Goal: Transaction & Acquisition: Subscribe to service/newsletter

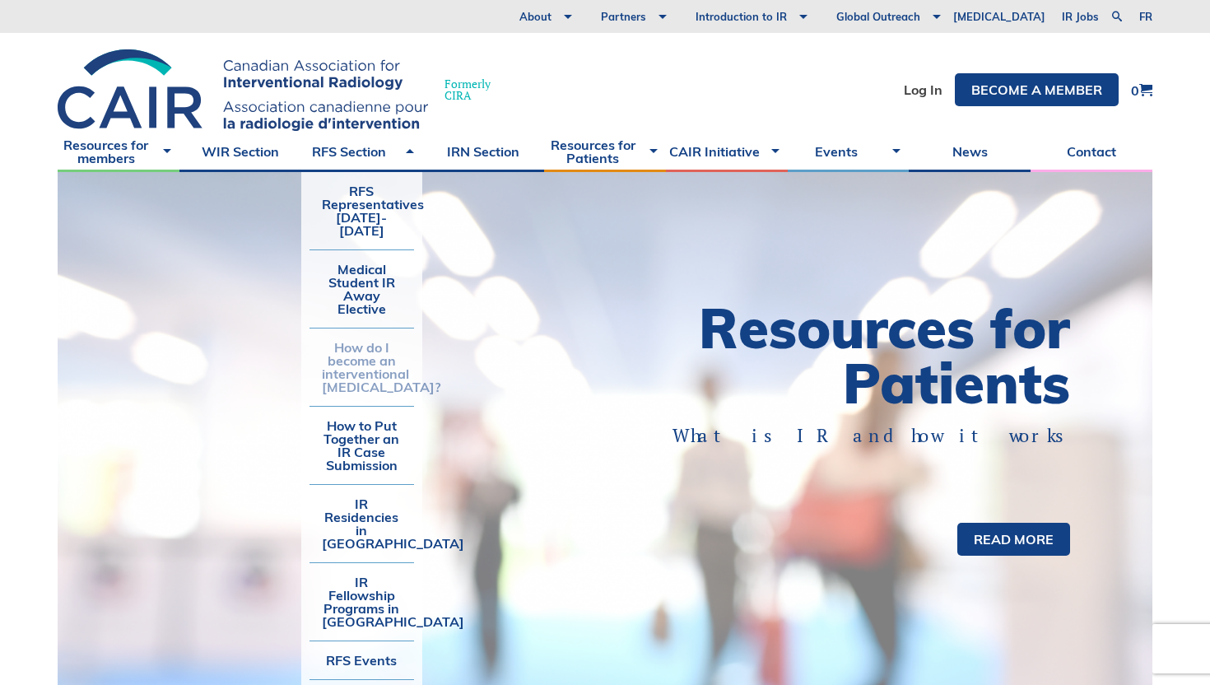
click at [358, 335] on link "How do I become an interventional [MEDICAL_DATA]?" at bounding box center [362, 367] width 105 height 77
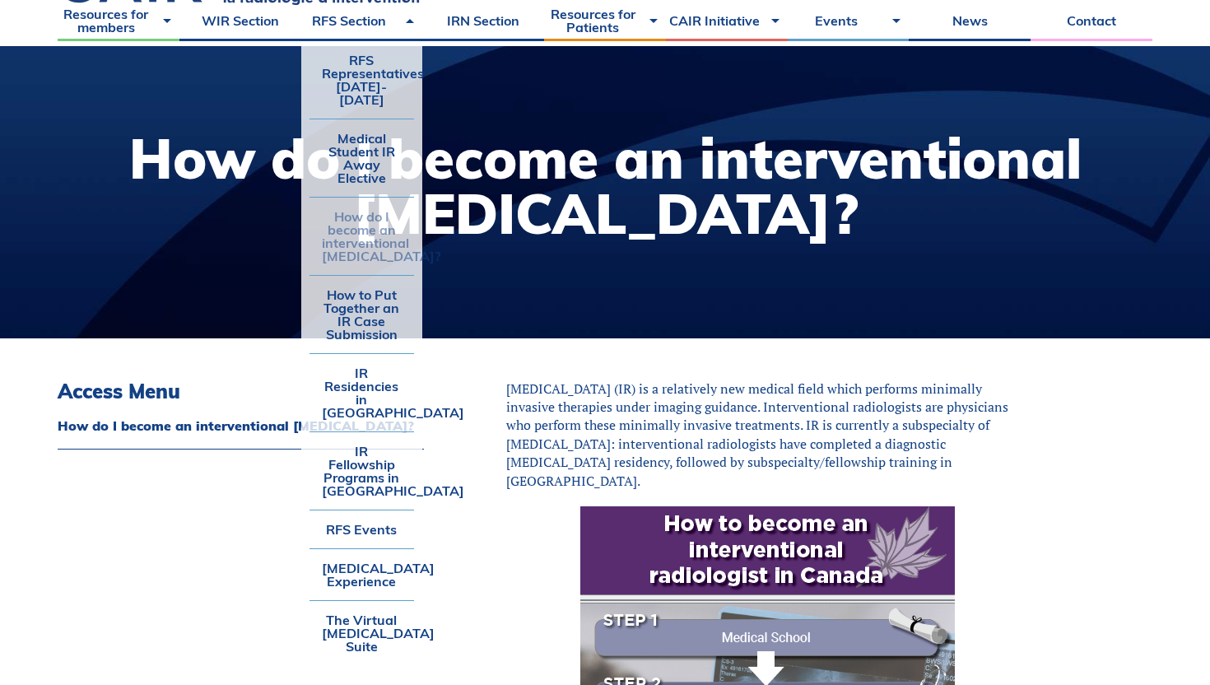
scroll to position [128, 0]
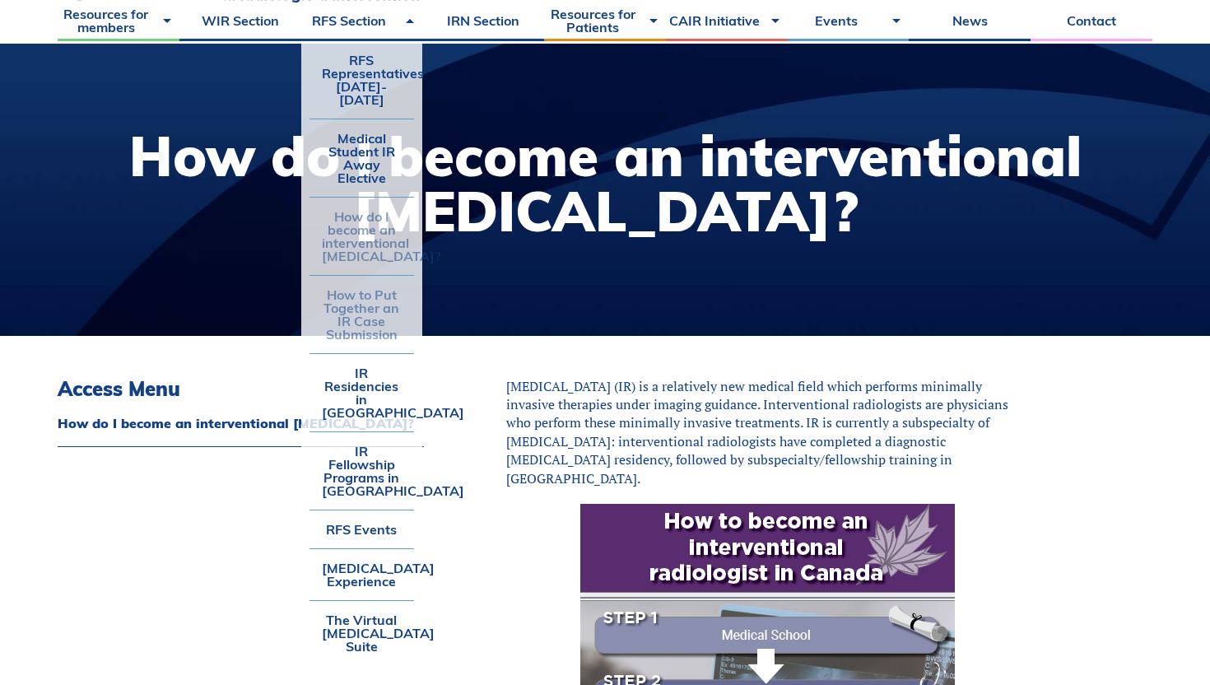
click at [369, 323] on link "How to Put Together an IR Case Submission" at bounding box center [362, 314] width 105 height 77
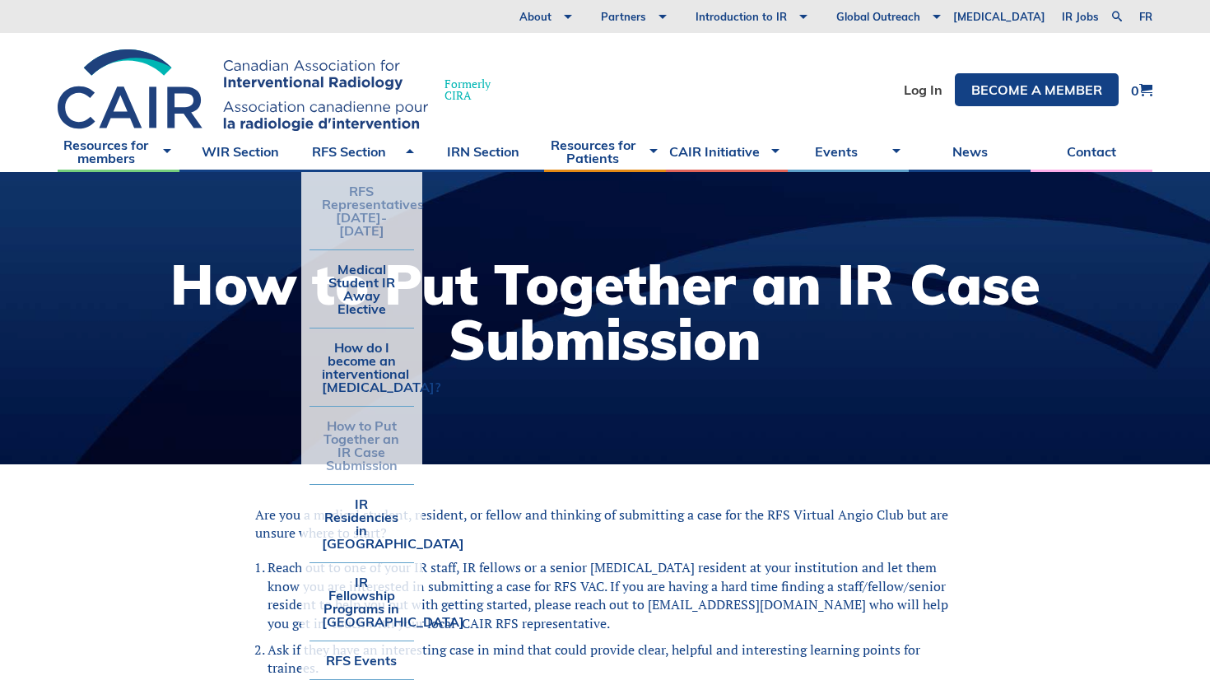
click at [352, 217] on link "RFS Representatives [DATE]-[DATE]" at bounding box center [362, 210] width 105 height 77
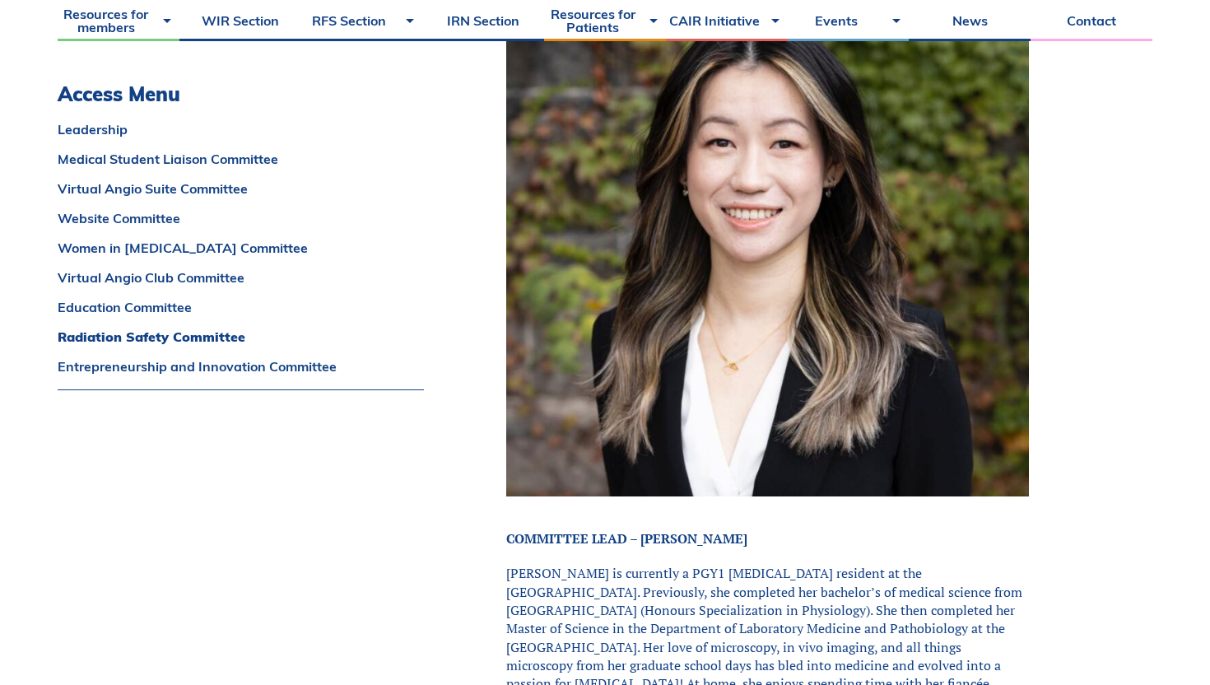
scroll to position [11353, 0]
click at [342, 360] on link "Entrepreneurship and Innovation Committee" at bounding box center [241, 366] width 366 height 13
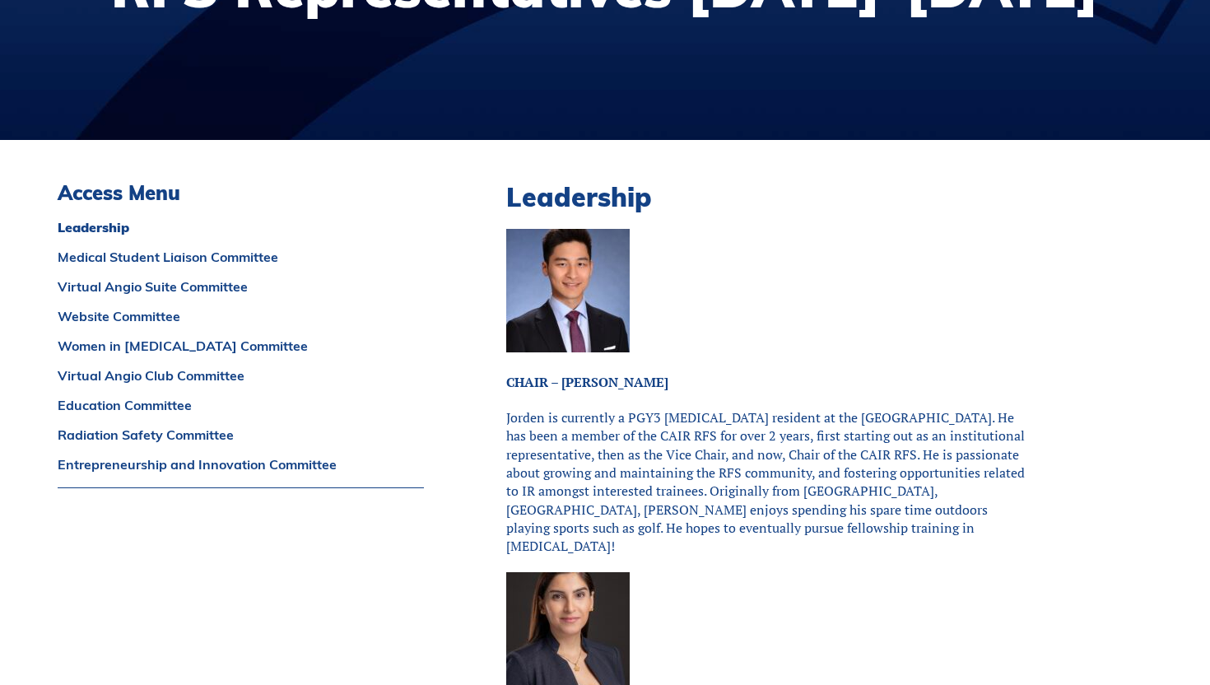
scroll to position [0, 0]
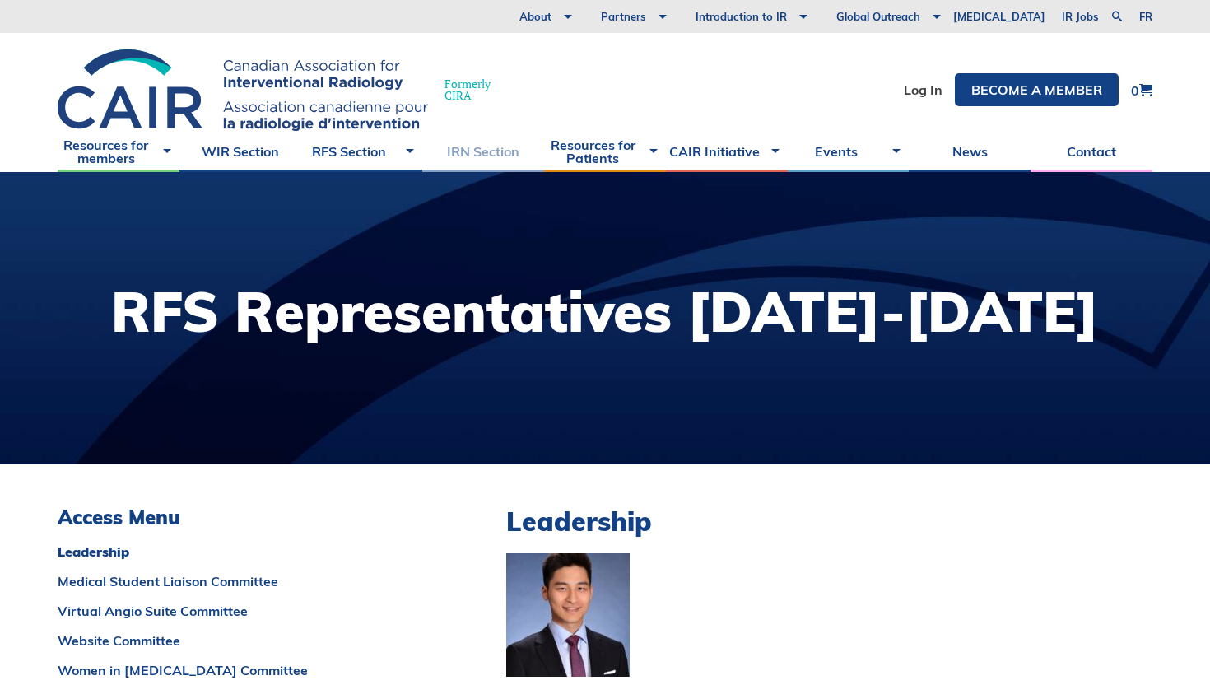
click at [486, 159] on link "IRN Section" at bounding box center [483, 151] width 122 height 41
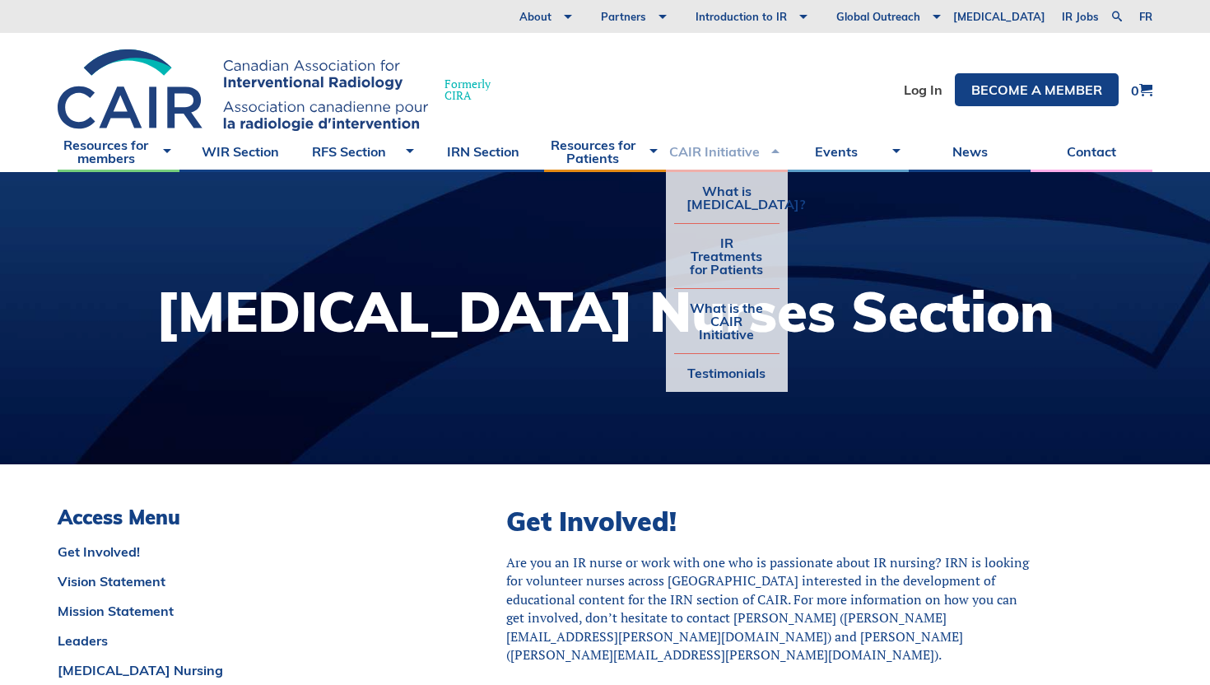
click at [709, 151] on link "CAIR Initiative" at bounding box center [727, 151] width 122 height 41
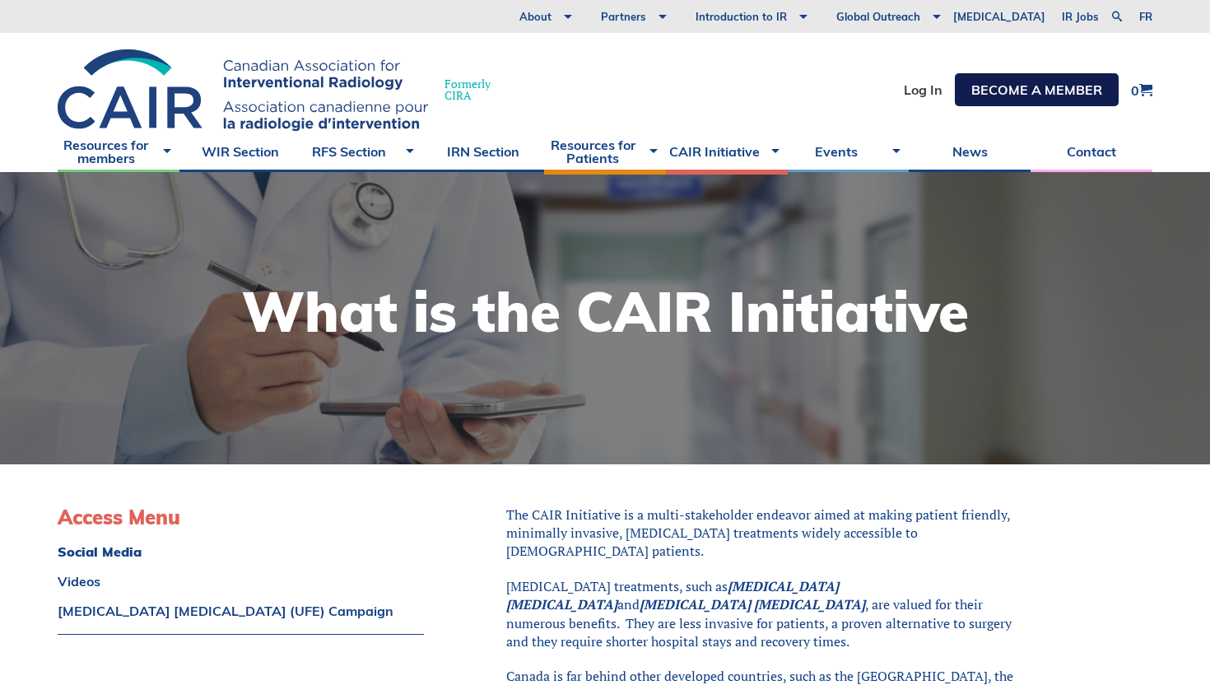
click at [1005, 88] on link "Become a member" at bounding box center [1037, 89] width 164 height 33
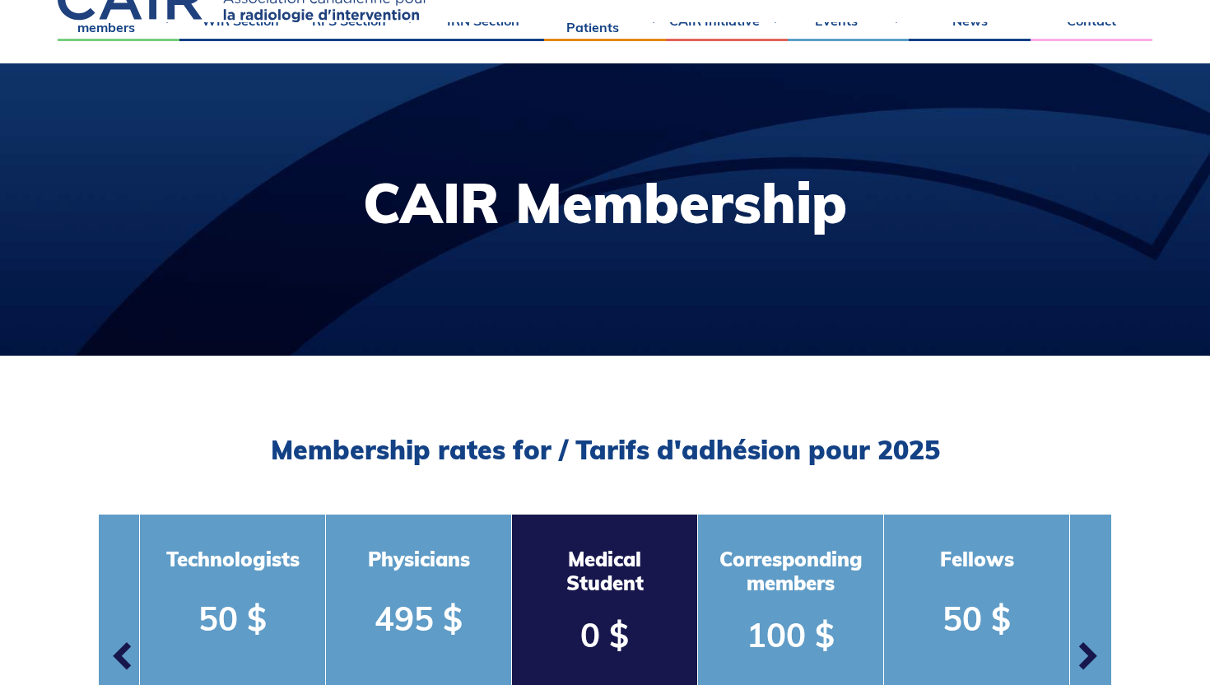
scroll to position [302, 0]
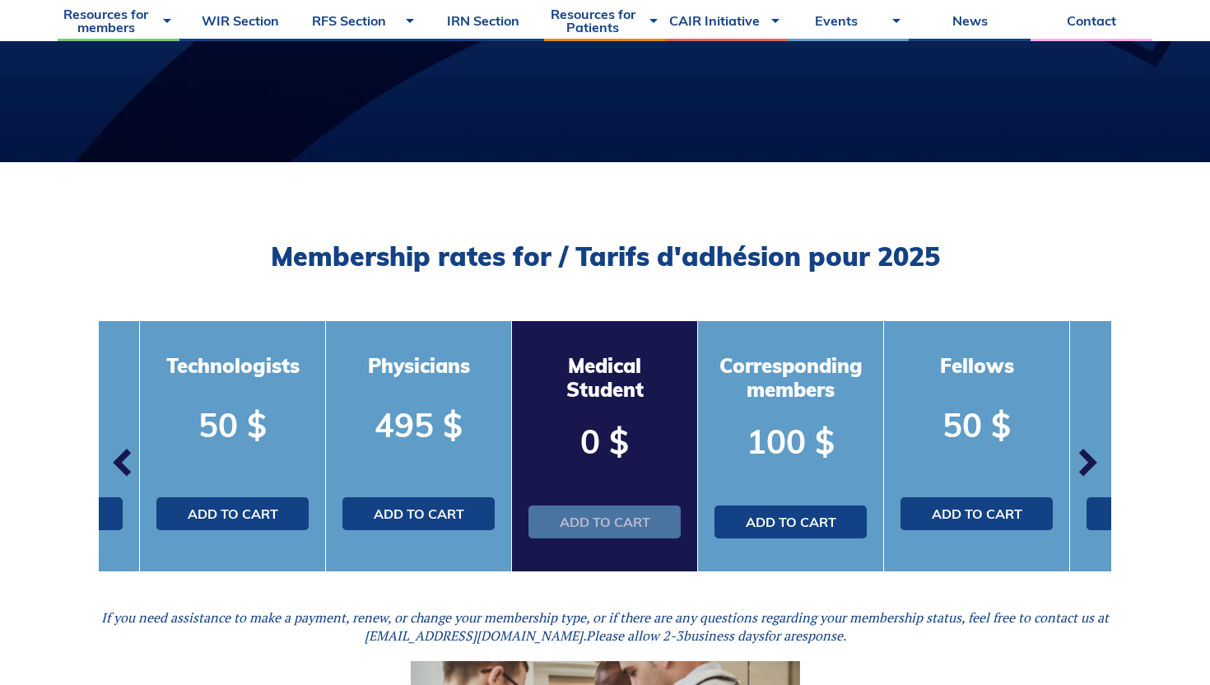
click at [610, 513] on link "Add to cart" at bounding box center [605, 522] width 152 height 33
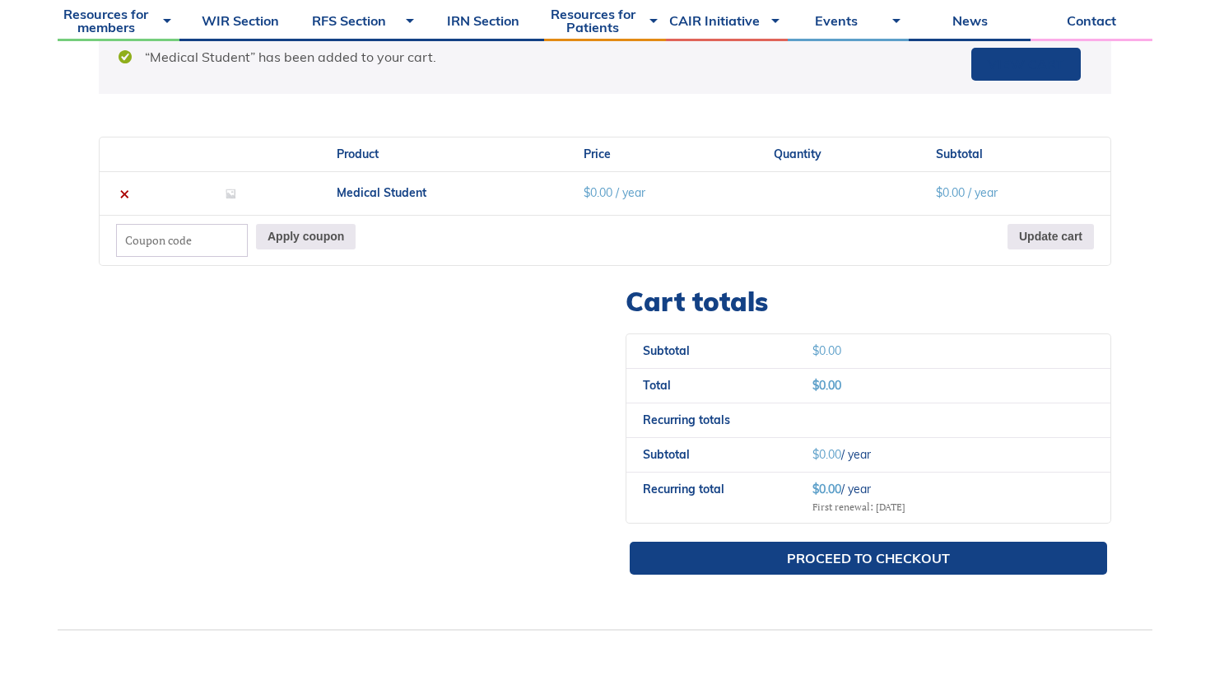
scroll to position [476, 0]
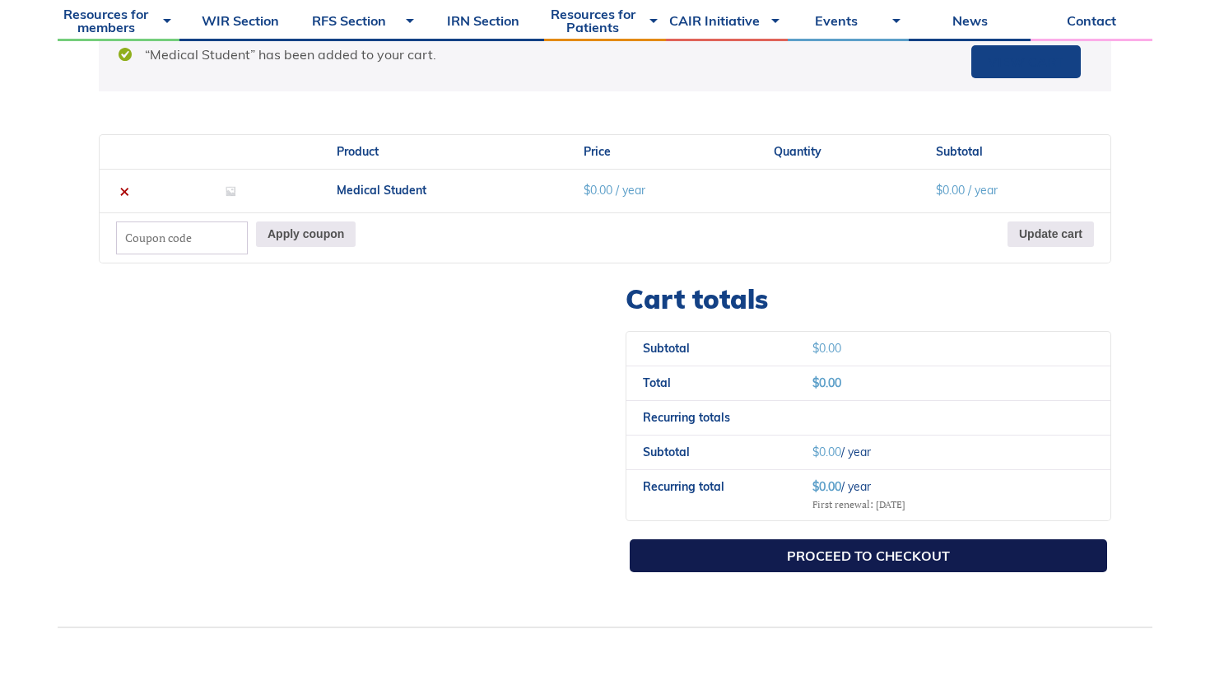
click at [788, 556] on link "Proceed to checkout" at bounding box center [869, 555] width 478 height 33
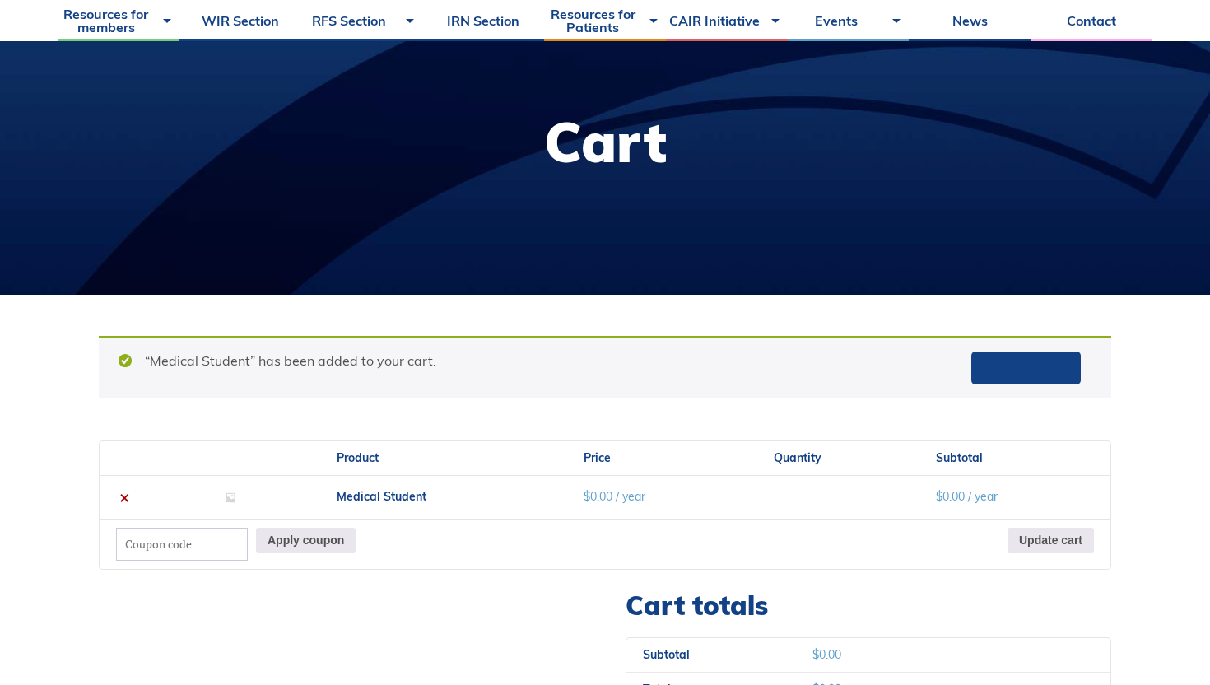
scroll to position [169, 0]
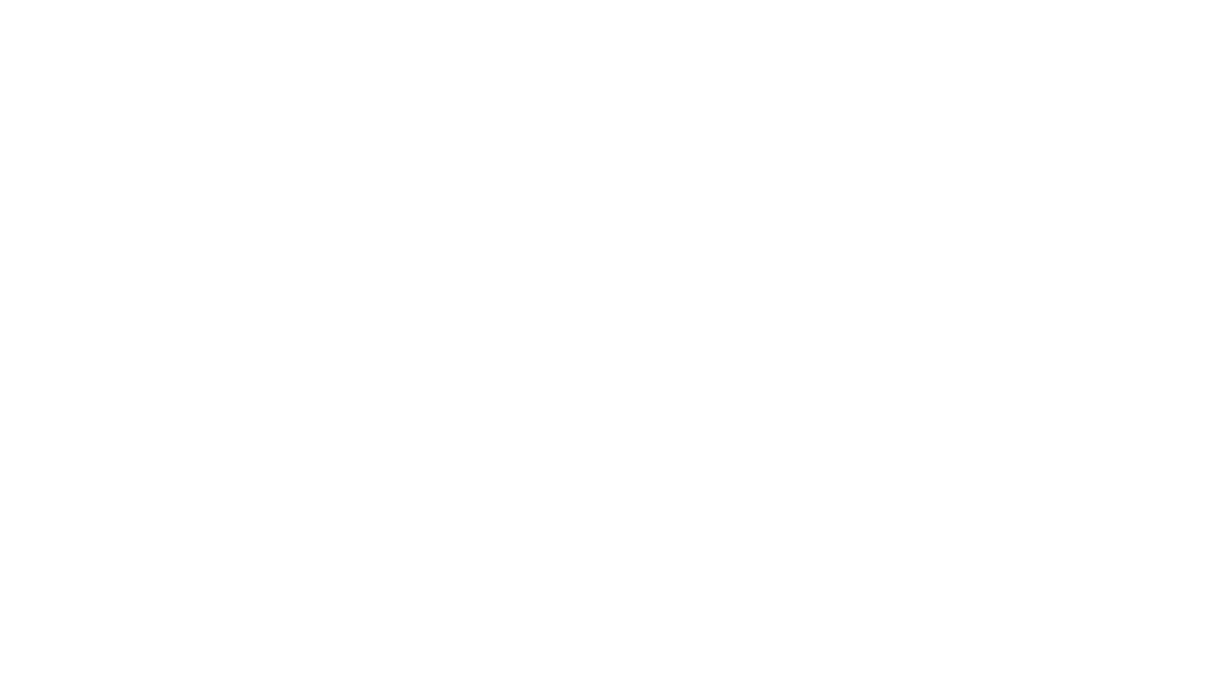
select select "QC"
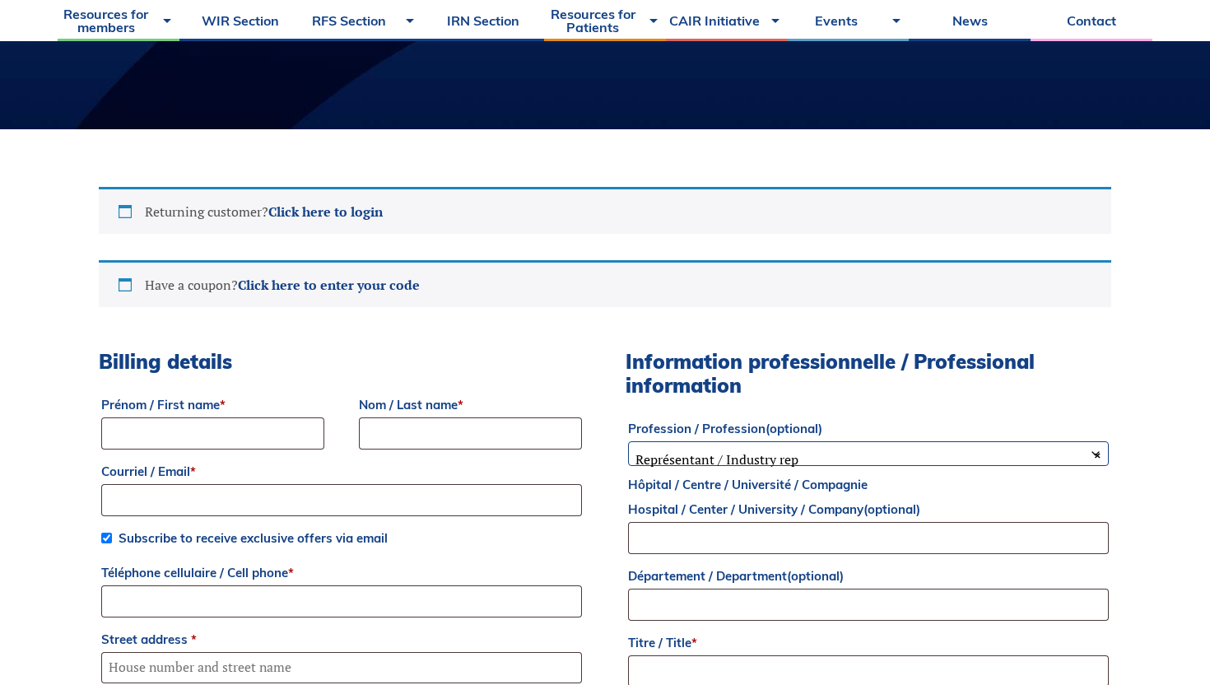
scroll to position [327, 0]
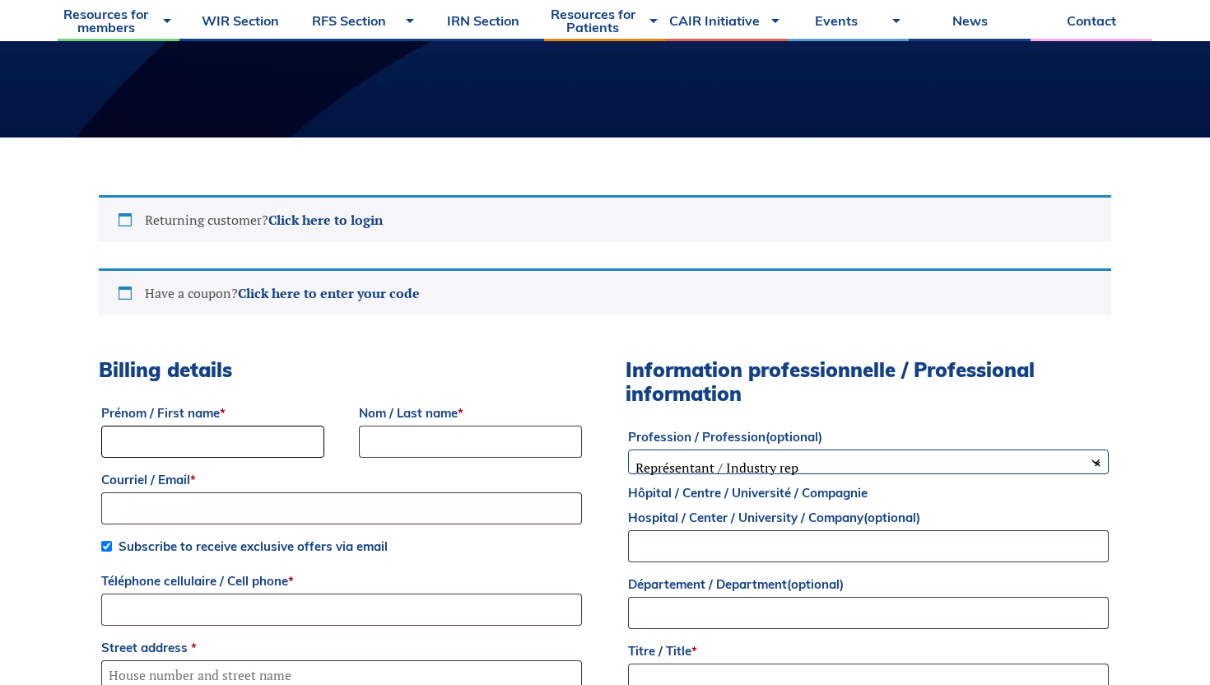
click at [276, 441] on input "Prénom / First name *" at bounding box center [212, 442] width 223 height 32
type input "[PERSON_NAME]"
type input "Brako"
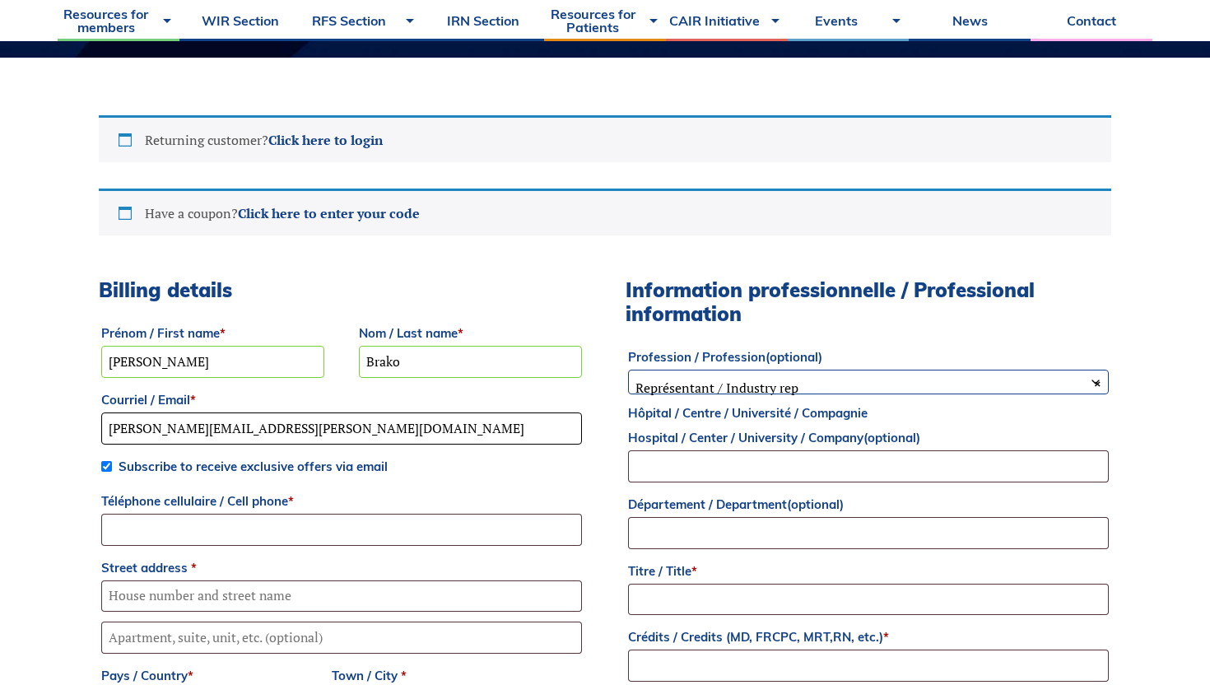
scroll to position [447, 0]
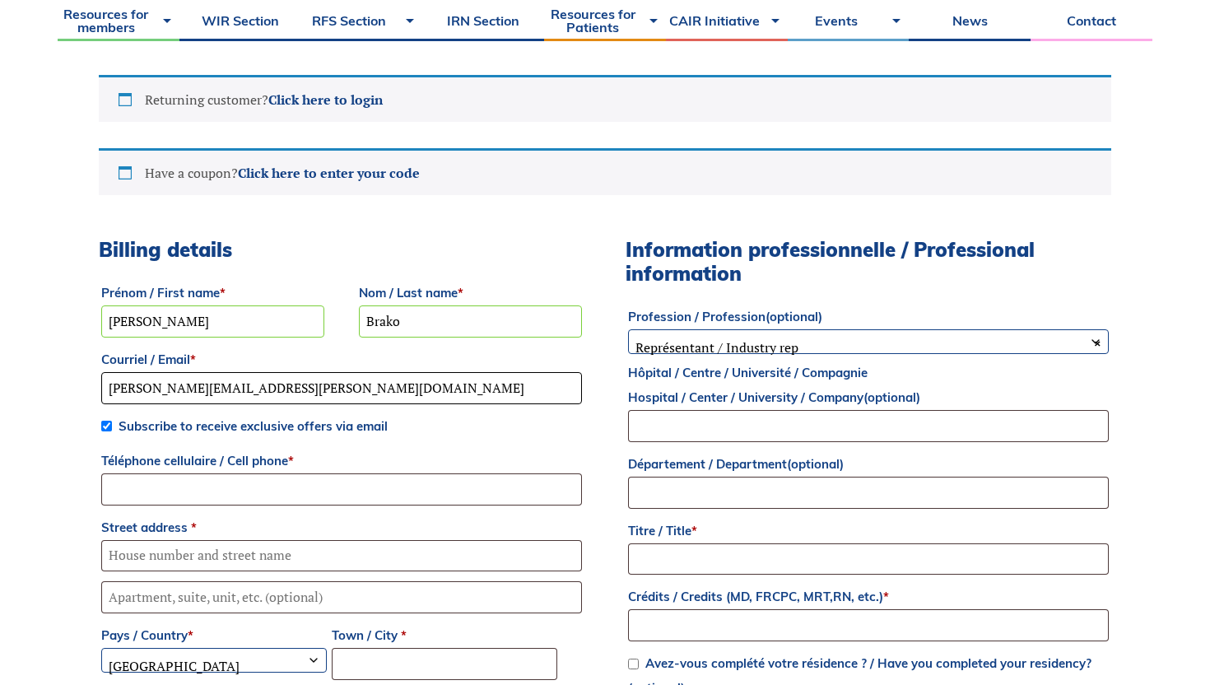
type input "[PERSON_NAME][EMAIL_ADDRESS][PERSON_NAME][DOMAIN_NAME]"
click at [175, 478] on input "Téléphone cellulaire / Cell phone *" at bounding box center [341, 489] width 481 height 32
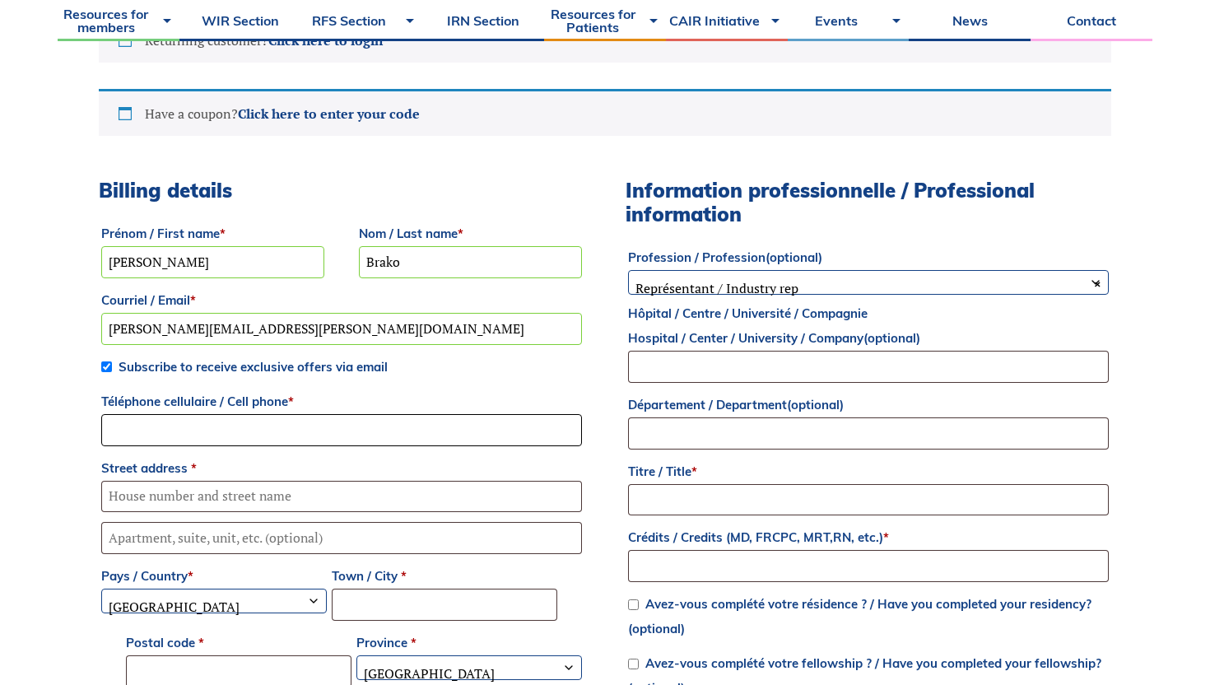
scroll to position [508, 0]
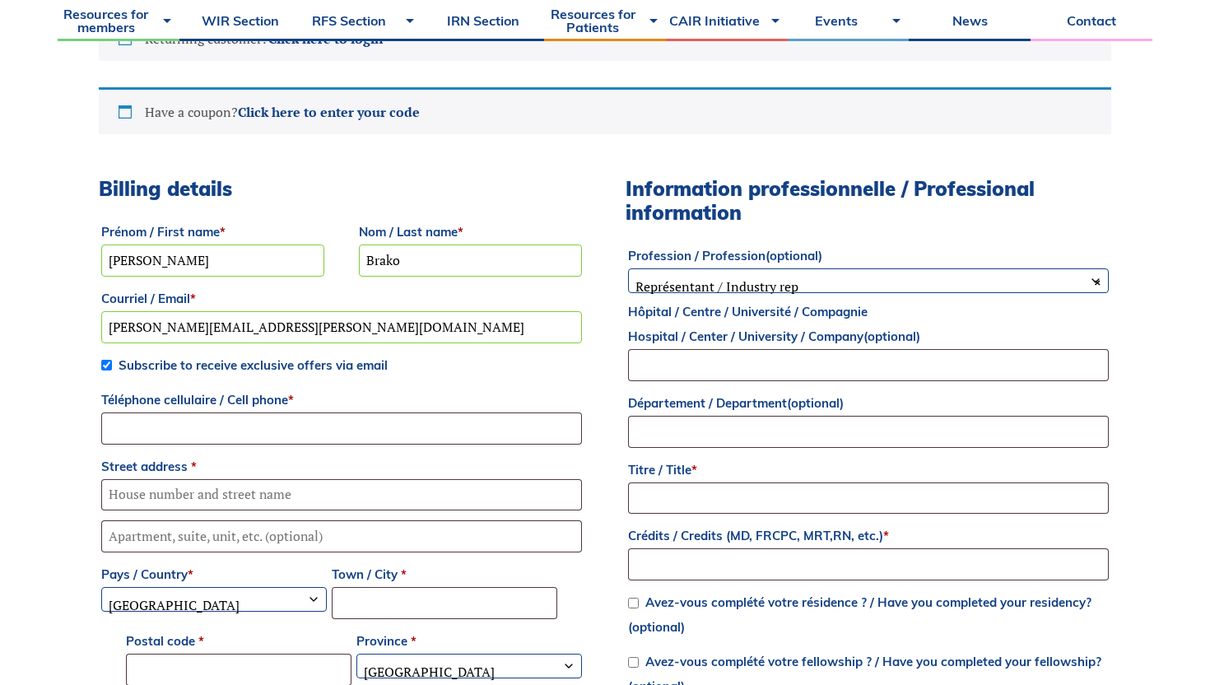
click at [105, 368] on input "Subscribe to receive exclusive offers via email" at bounding box center [106, 365] width 11 height 11
checkbox input "false"
click at [144, 438] on input "Téléphone cellulaire / Cell phone *" at bounding box center [341, 429] width 481 height 32
type input "6479492087"
click at [138, 491] on input "Street address *" at bounding box center [341, 495] width 481 height 32
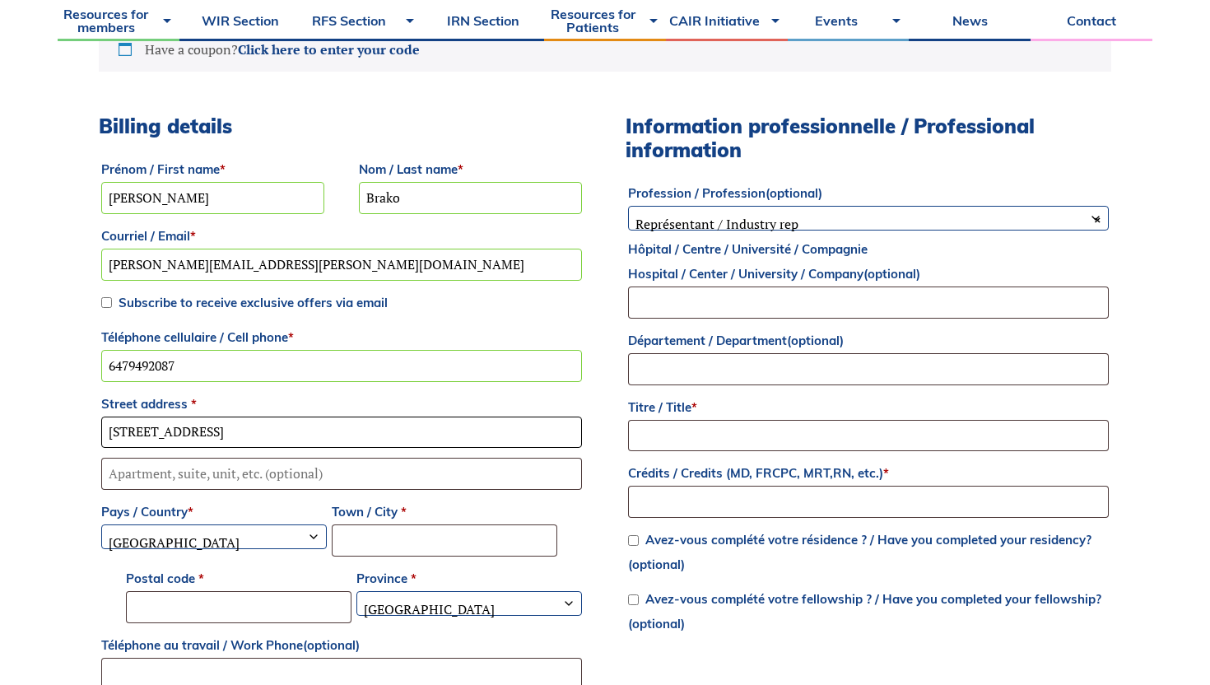
scroll to position [594, 0]
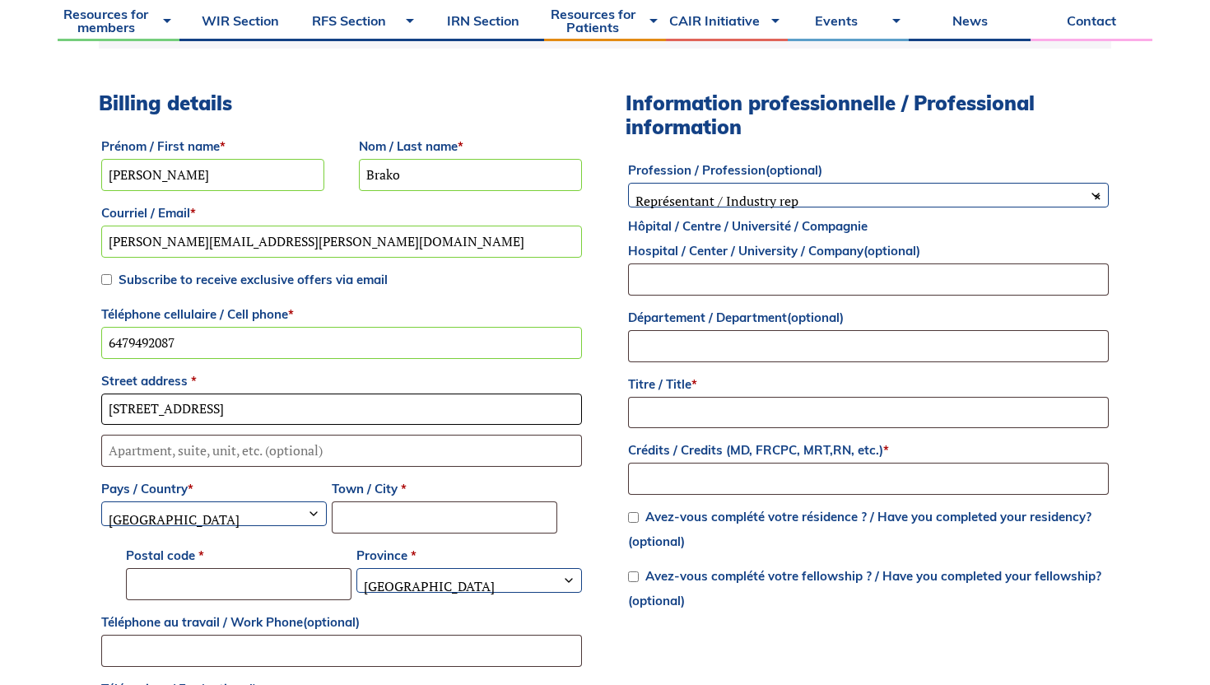
type input "2087 Helmsley Avenue"
click at [375, 515] on input "Town / City *" at bounding box center [445, 517] width 226 height 32
type input "Oakville"
click at [329, 571] on input "Postal code *" at bounding box center [239, 584] width 226 height 32
type input "L6M4R5"
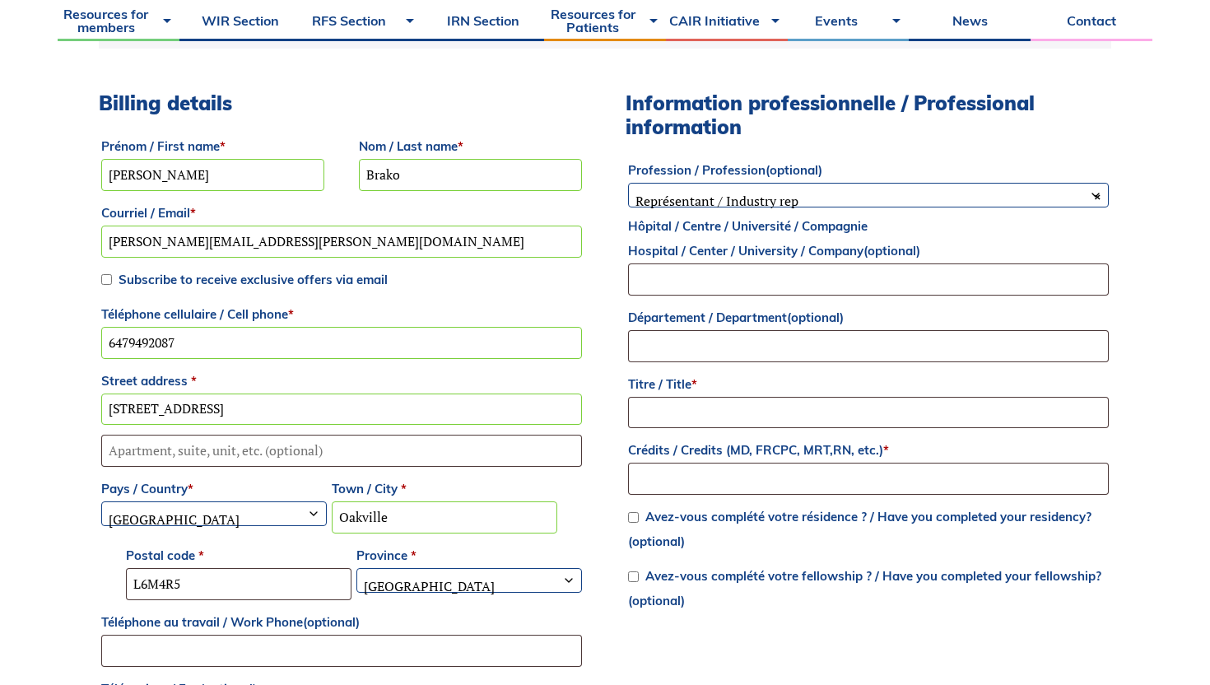
click at [441, 593] on span "Quebec" at bounding box center [469, 586] width 224 height 35
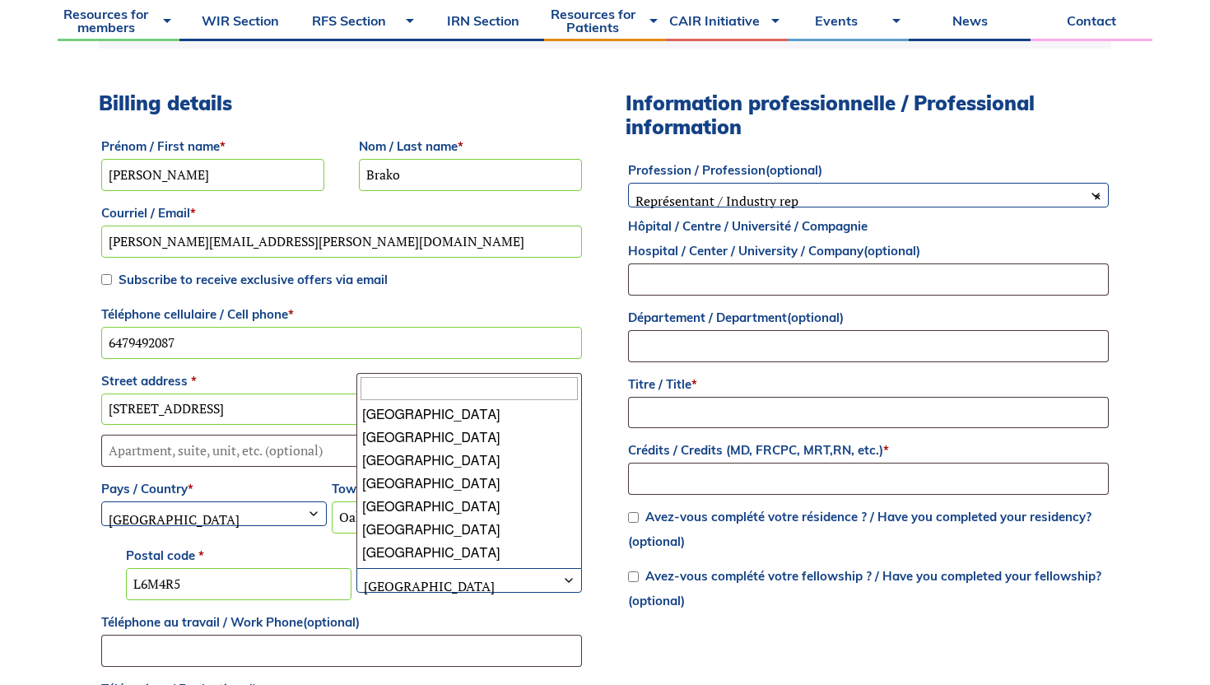
scroll to position [135, 0]
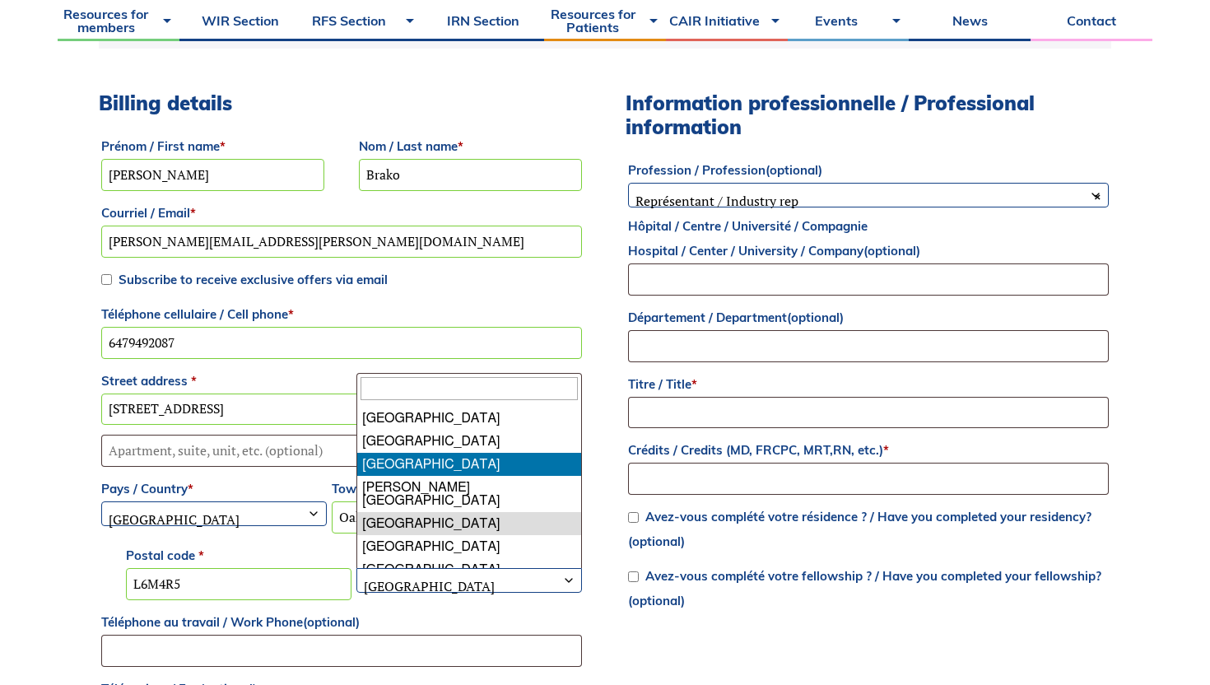
select select "ON"
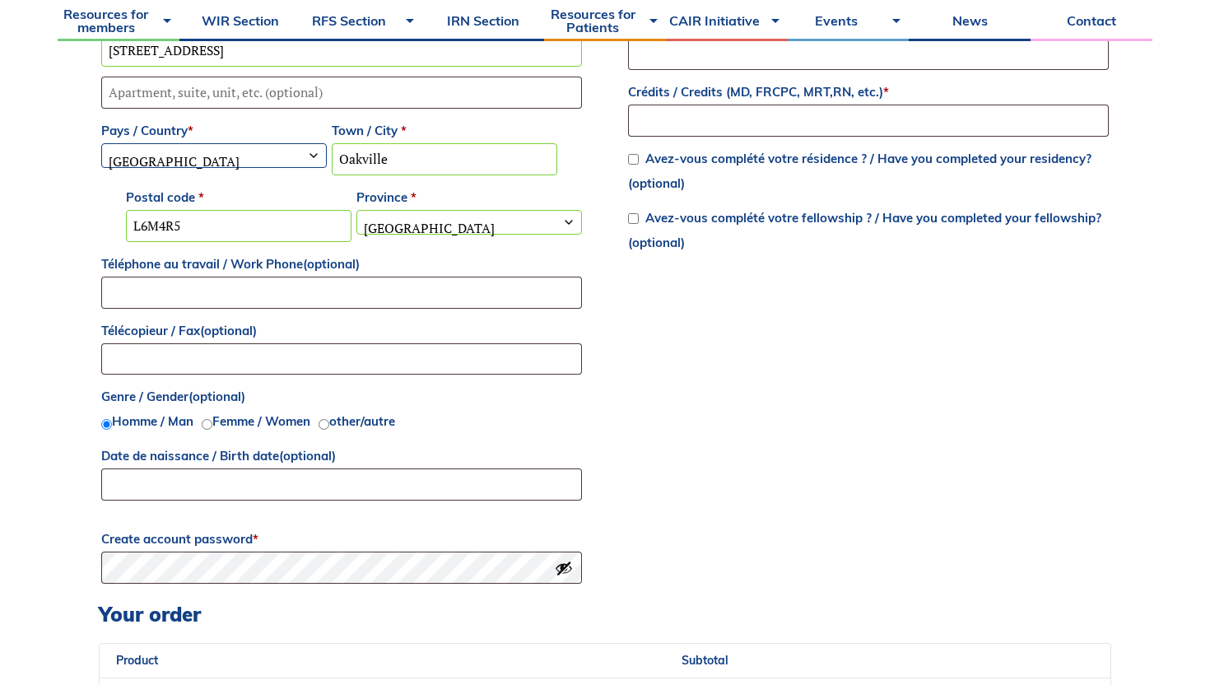
scroll to position [961, 0]
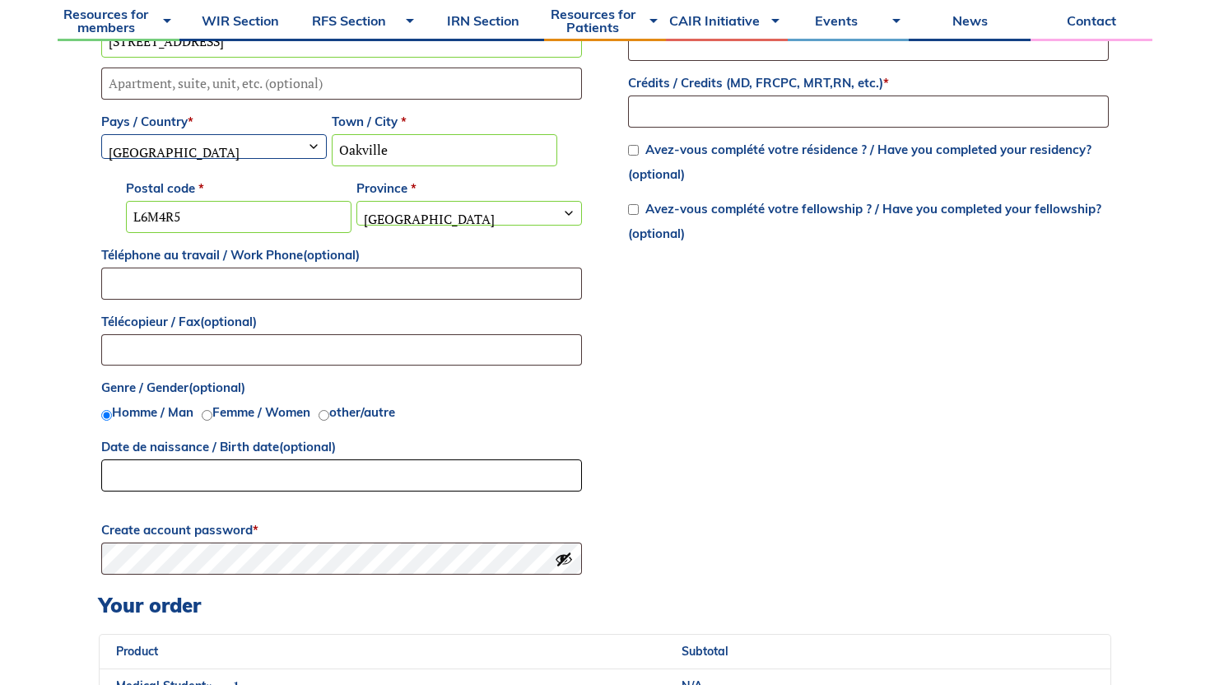
click at [387, 463] on input "Date de naissance / Birth date (optional)" at bounding box center [341, 475] width 481 height 32
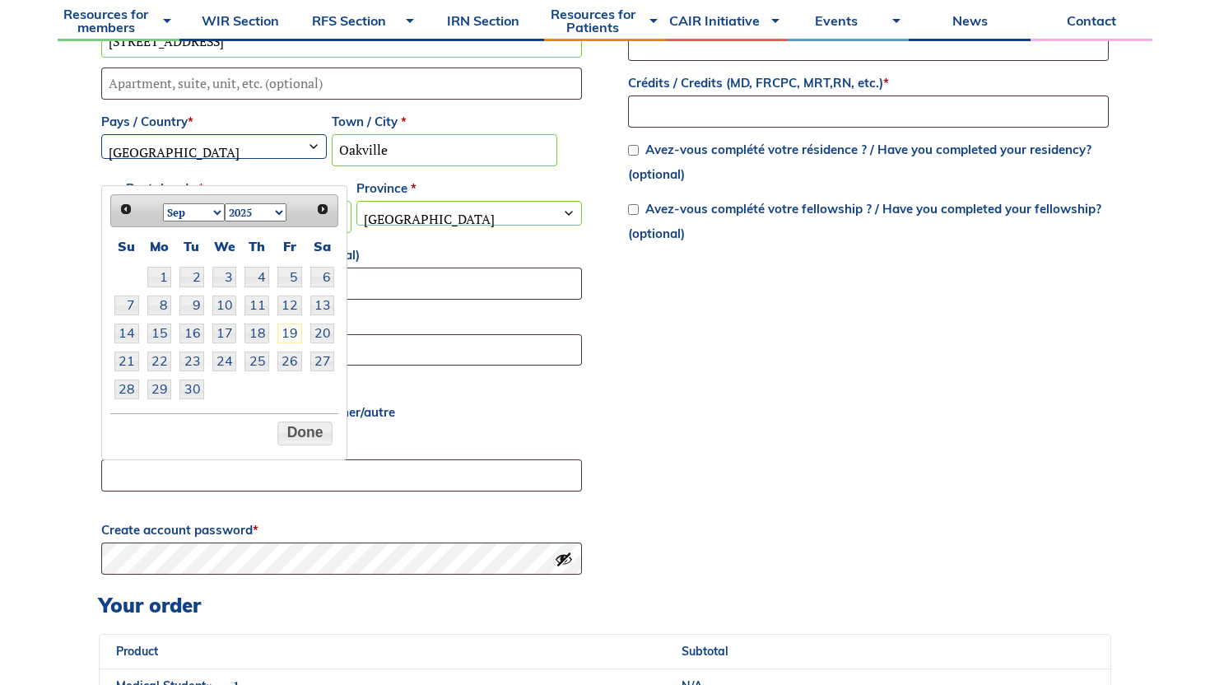
click at [281, 221] on div "Jan Feb Mar Apr May Jun Jul Aug Sep Oct Nov Dec 1925 1926 1927 1928 1929 1930 1…" at bounding box center [225, 211] width 124 height 26
click at [277, 219] on select "1925 1926 1927 1928 1929 1930 1931 1932 1933 1934 1935 1936 1937 1938 1939 1940…" at bounding box center [256, 212] width 62 height 18
click at [218, 215] on select "Jan Feb Mar Apr May Jun Jul Aug Sep Oct Nov Dec" at bounding box center [194, 212] width 62 height 18
click at [287, 305] on link "9" at bounding box center [289, 306] width 25 height 20
type input "09/11/2001"
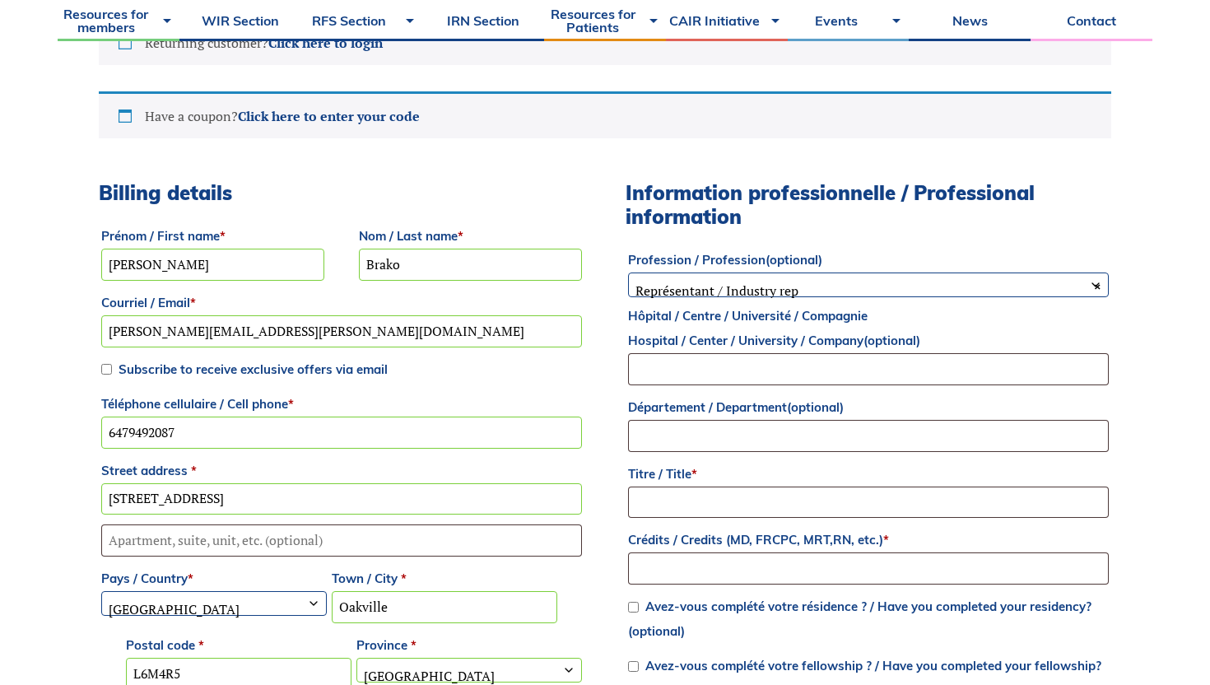
scroll to position [493, 0]
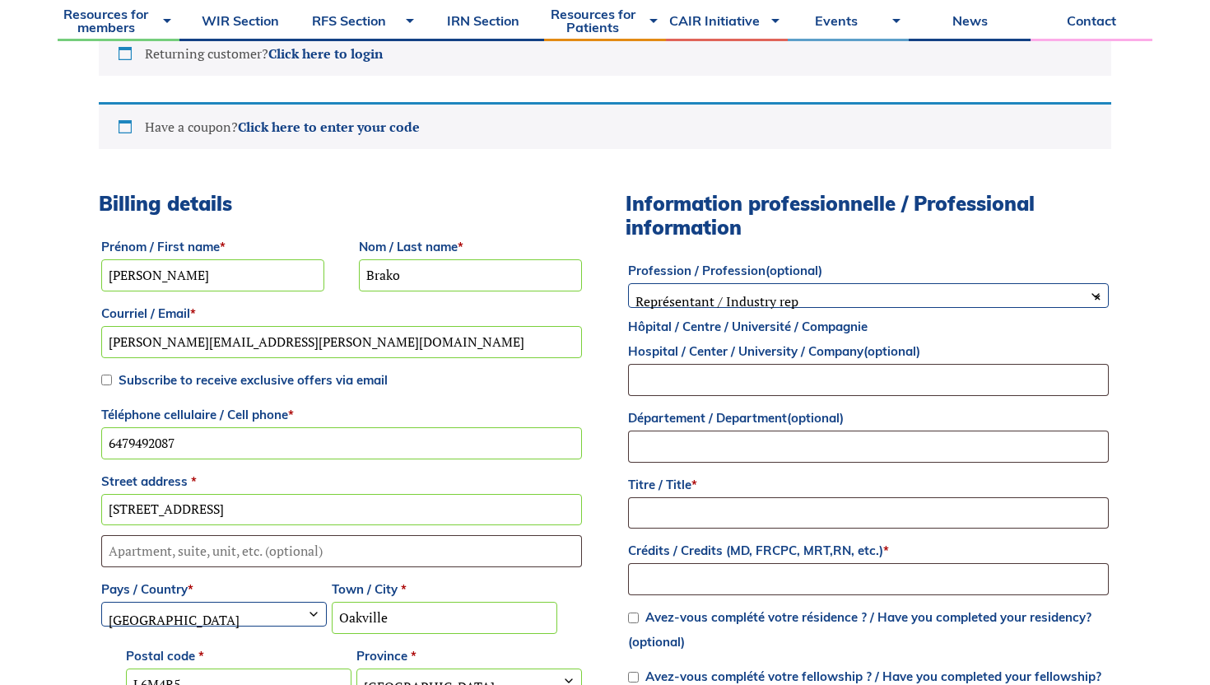
click at [773, 292] on span "× Représentant / Industry rep" at bounding box center [868, 301] width 479 height 35
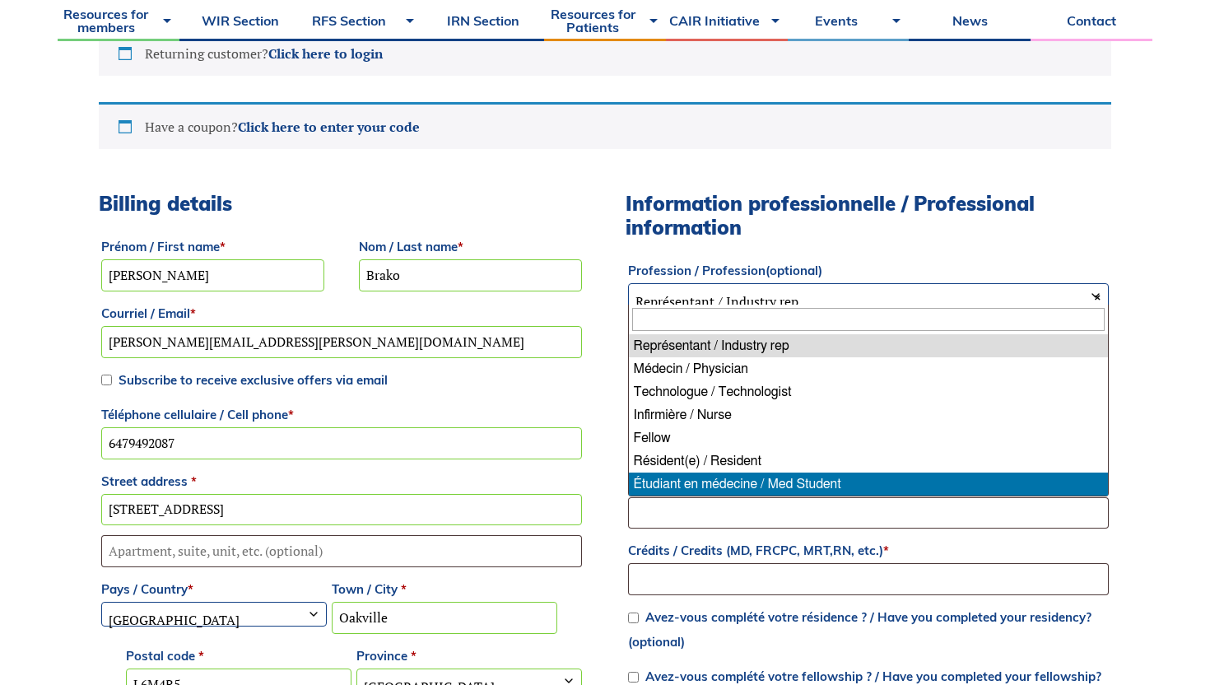
select select "med_student"
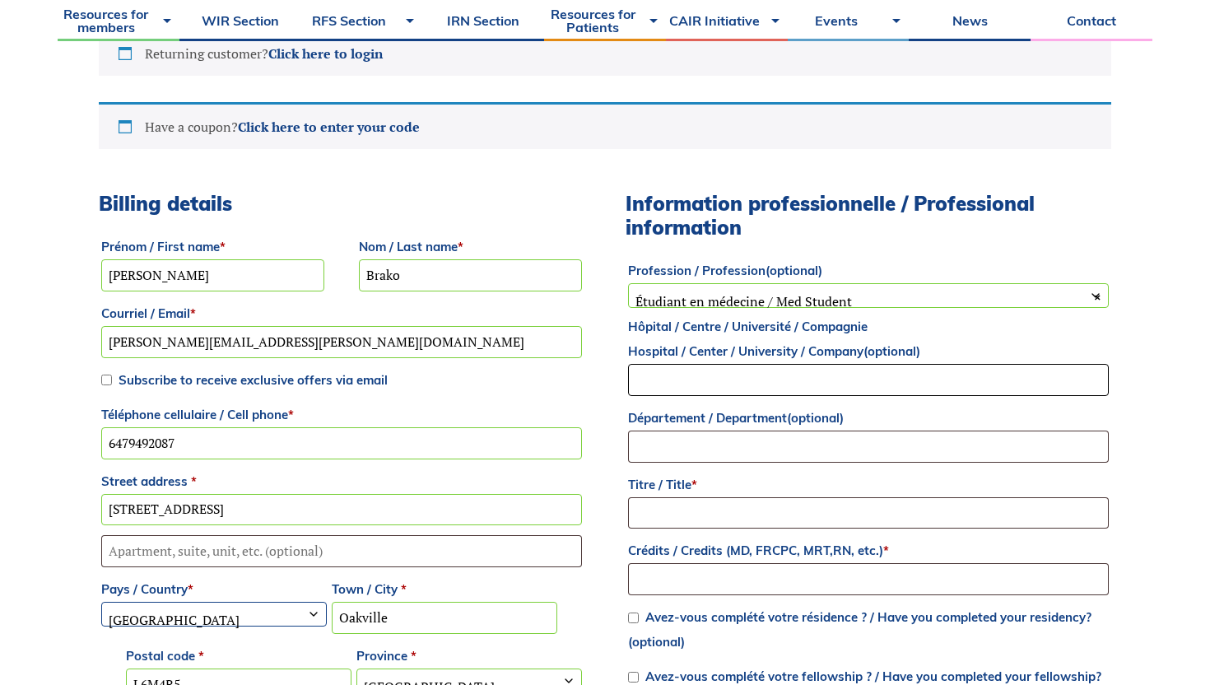
click at [789, 390] on input "Hôpital / Centre / Université / Compagnie Hospital / Center / University / Comp…" at bounding box center [868, 380] width 481 height 32
click at [796, 454] on input "Département / Department (optional)" at bounding box center [868, 447] width 481 height 32
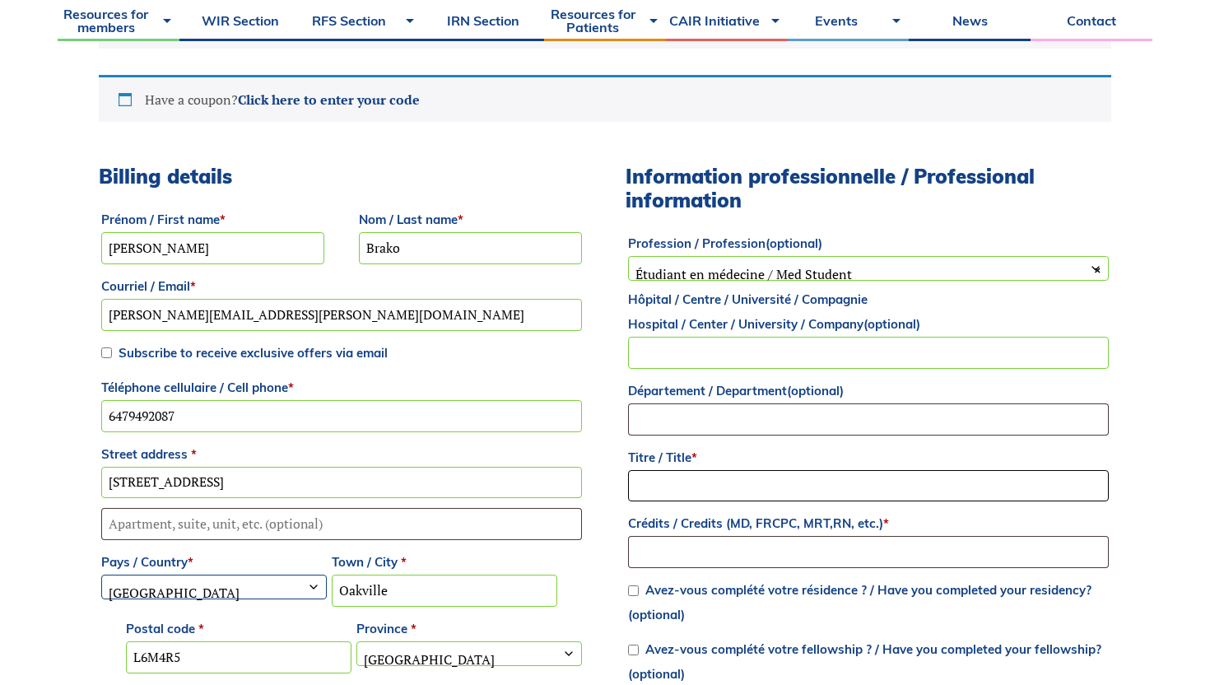
click at [792, 487] on input "Titre / Title *" at bounding box center [868, 486] width 481 height 32
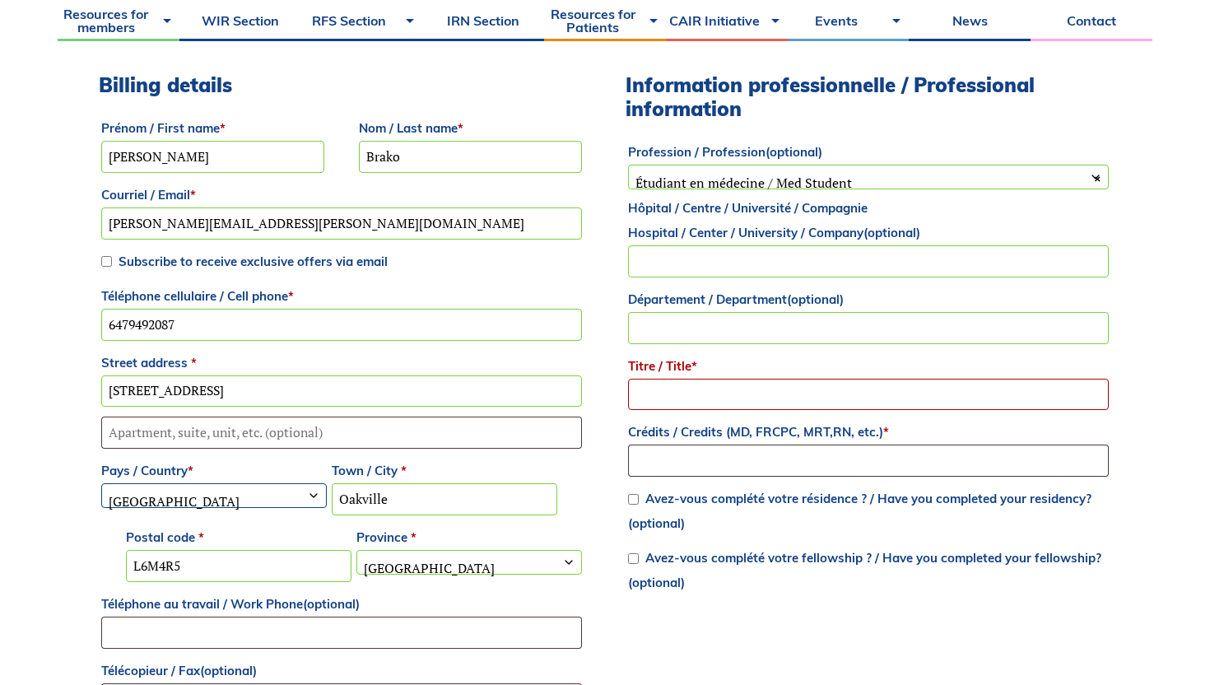
scroll to position [613, 0]
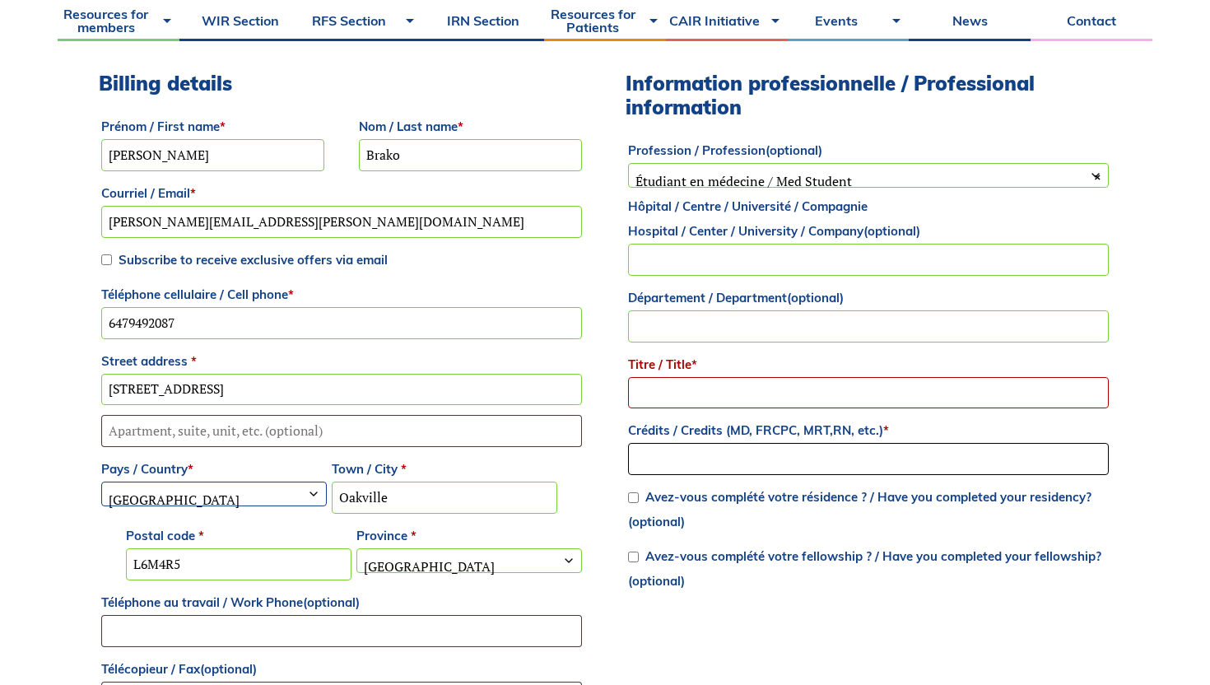
click at [739, 454] on input "Crédits / Credits (MD, FRCPC, MRT,RN, etc.) *" at bounding box center [868, 459] width 481 height 32
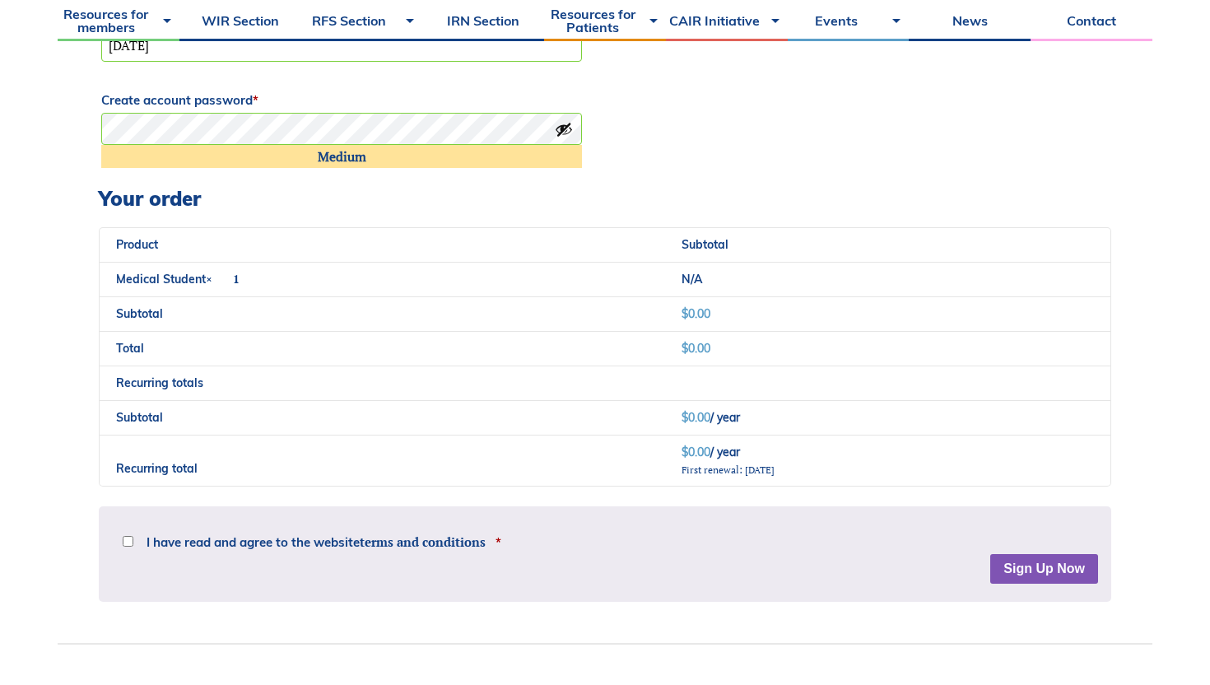
scroll to position [1395, 0]
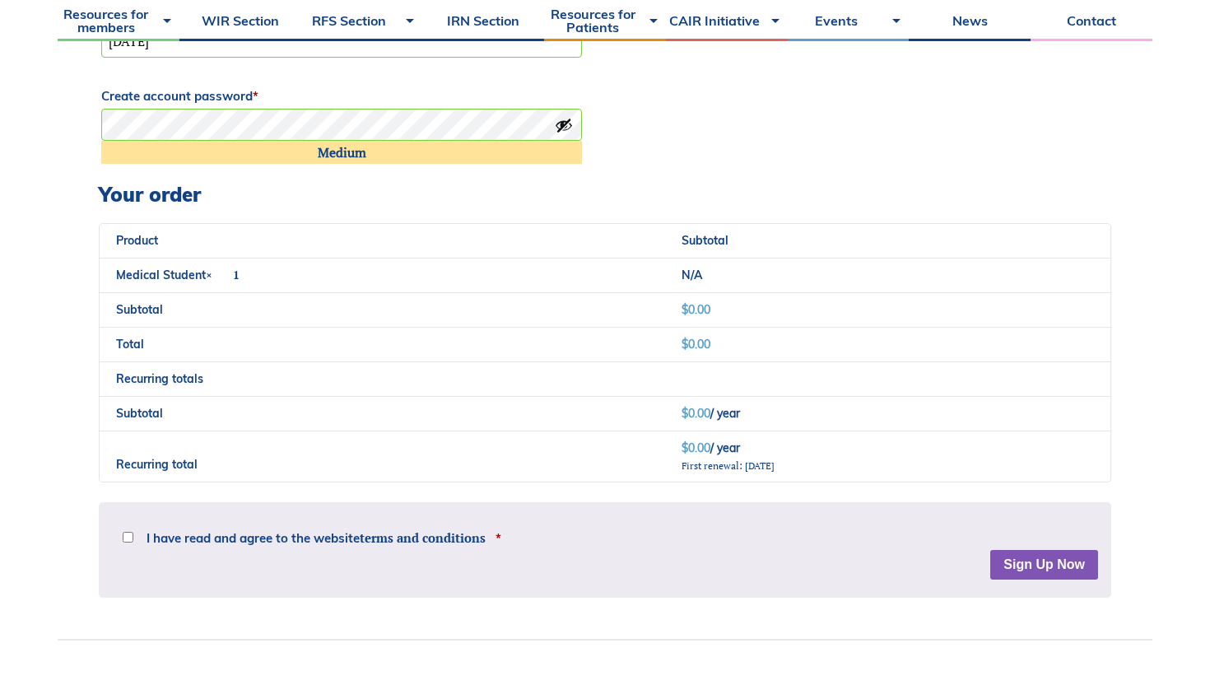
click at [121, 546] on div "Disclaimer The material provided on this website is only intended for informati…" at bounding box center [605, 532] width 986 height 35
click at [127, 534] on input "I have read and agree to the website terms and conditions *" at bounding box center [128, 537] width 11 height 11
checkbox input "true"
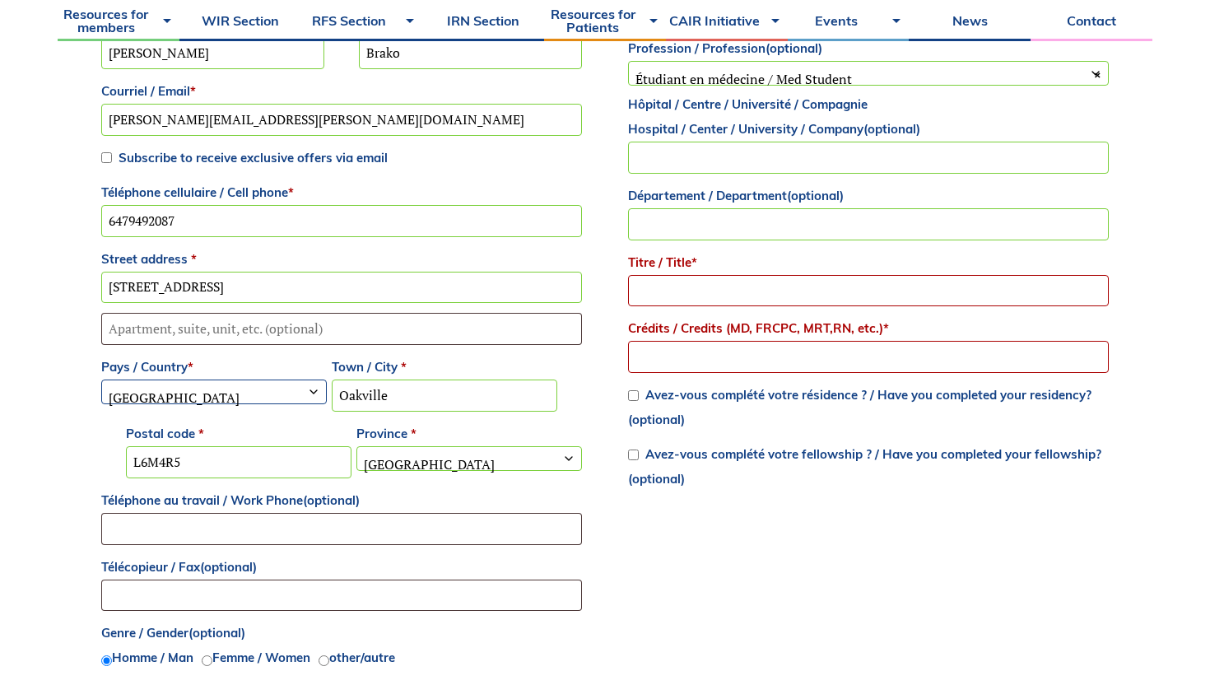
scroll to position [687, 0]
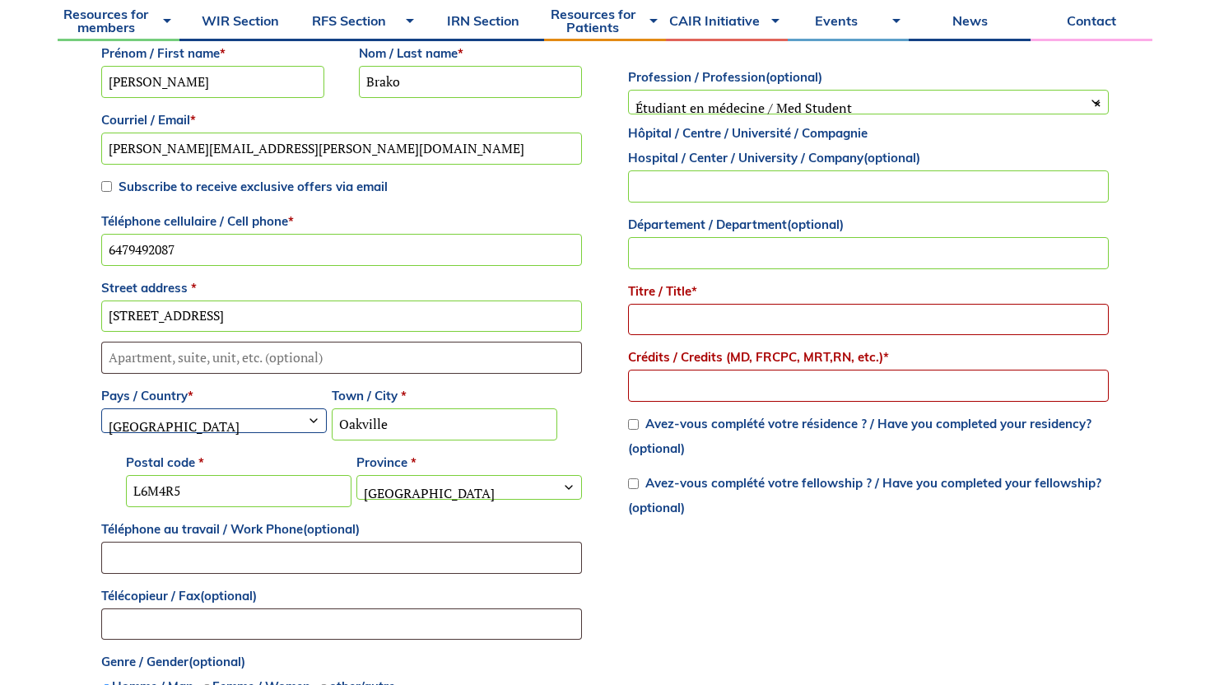
click at [100, 192] on p "Subscribe to receive exclusive offers via email" at bounding box center [342, 187] width 486 height 30
click at [103, 188] on input "Subscribe to receive exclusive offers via email" at bounding box center [106, 186] width 11 height 11
checkbox input "true"
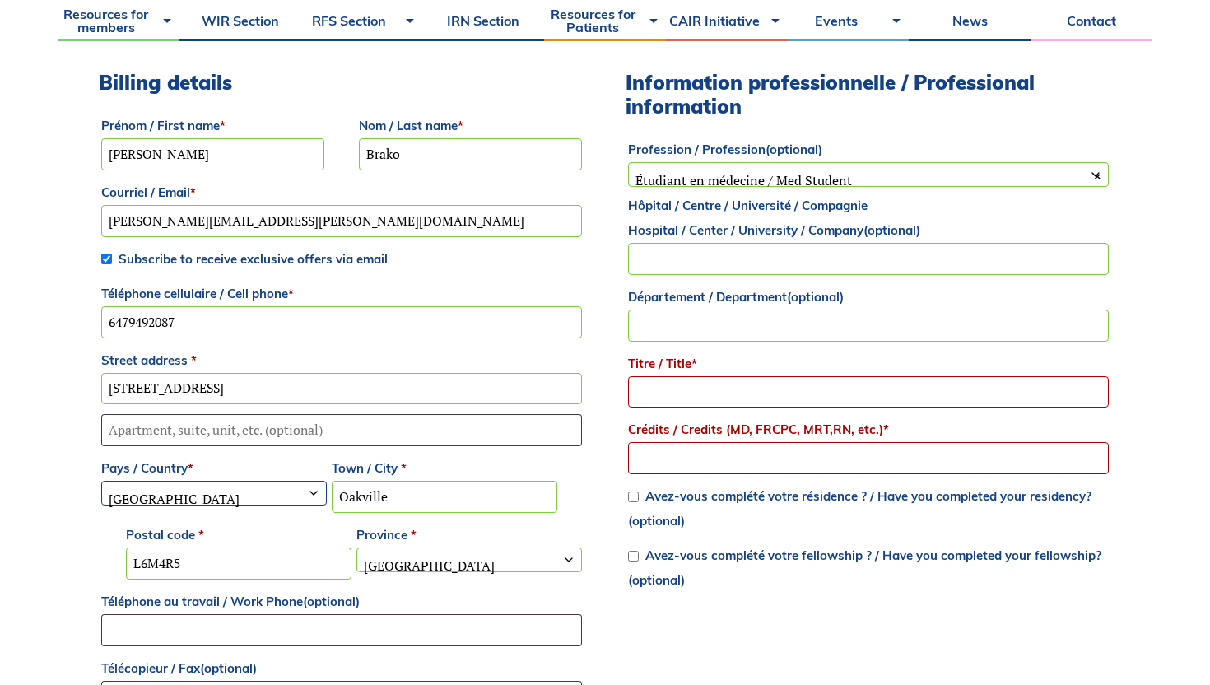
scroll to position [640, 0]
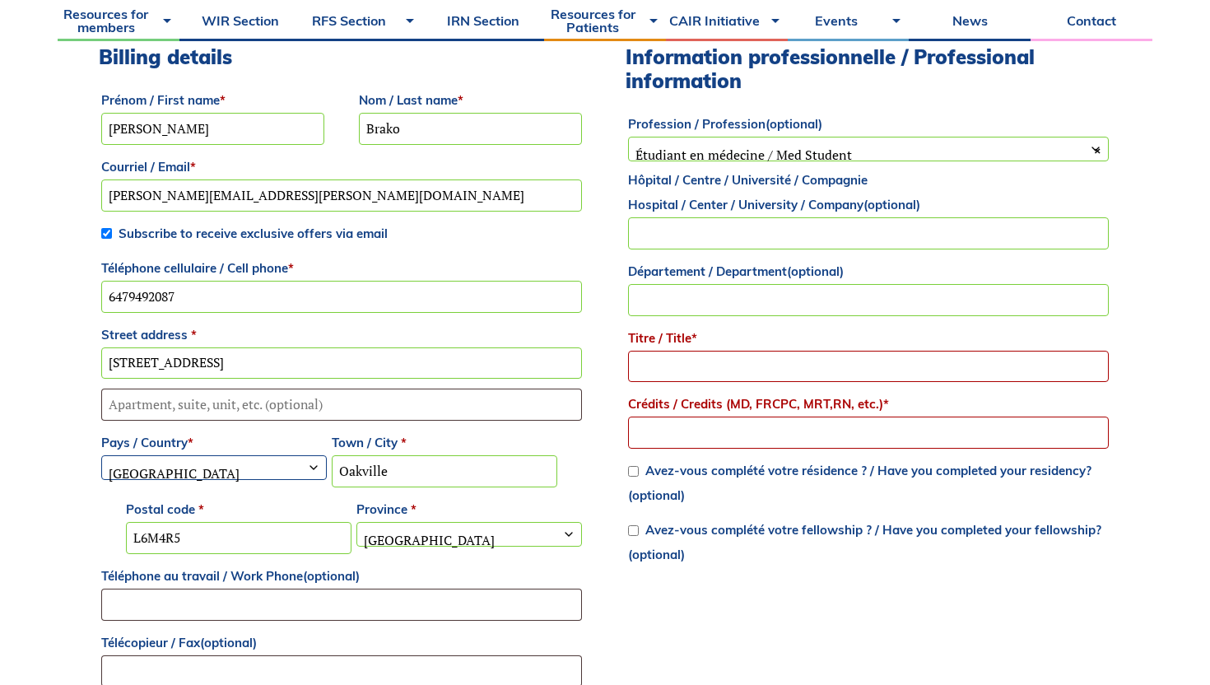
click at [708, 423] on input "Crédits / Credits (MD, FRCPC, MRT,RN, etc.) *" at bounding box center [868, 433] width 481 height 32
click at [706, 404] on label "Crédits / Credits (MD, FRCPC, MRT,RN, etc.) *" at bounding box center [868, 404] width 481 height 25
click at [706, 417] on input "Crédits / Credits (MD, FRCPC, MRT,RN, etc.) *" at bounding box center [868, 433] width 481 height 32
click at [706, 404] on label "Crédits / Credits (MD, FRCPC, MRT,RN, etc.) *" at bounding box center [868, 404] width 481 height 25
click at [706, 417] on input "Crédits / Credits (MD, FRCPC, MRT,RN, etc.) *" at bounding box center [868, 433] width 481 height 32
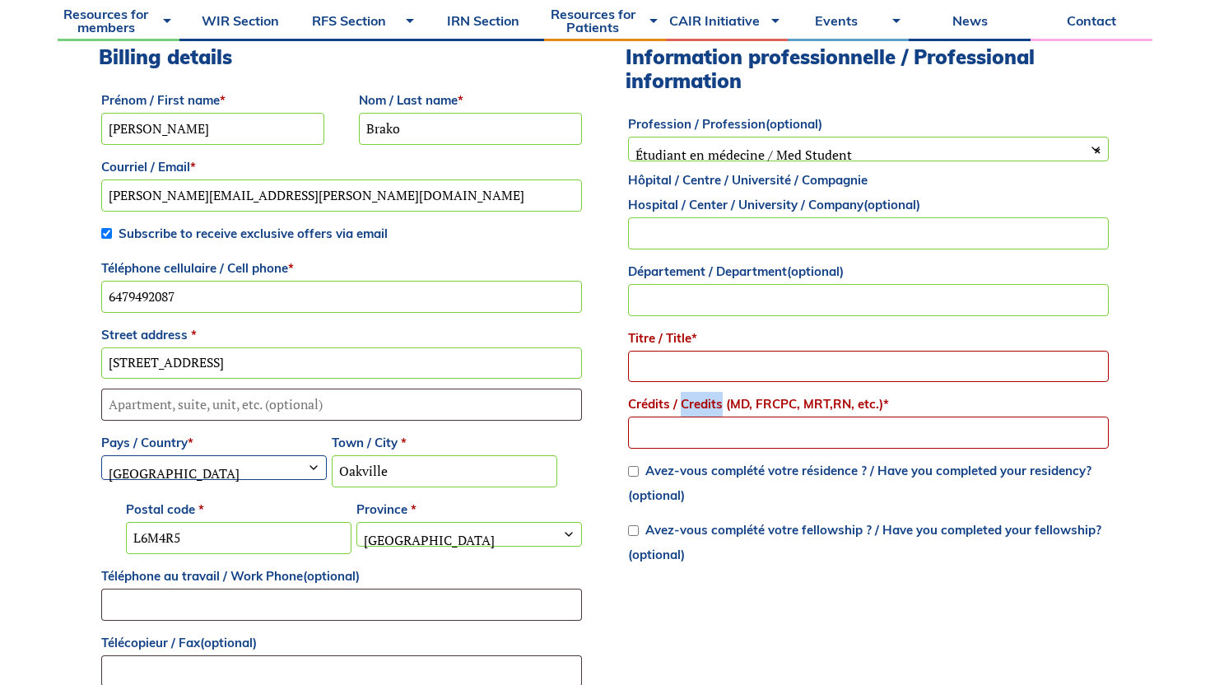
click at [728, 431] on input "Crédits / Credits (MD, FRCPC, MRT,RN, etc.) *" at bounding box center [868, 433] width 481 height 32
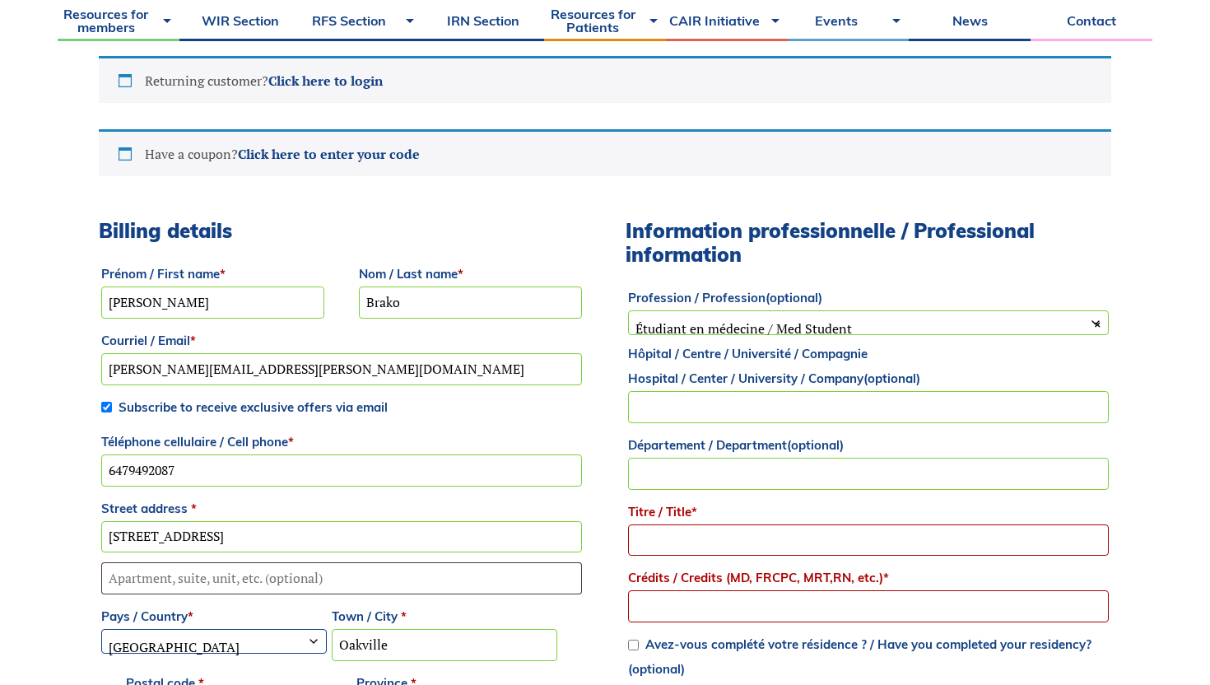
scroll to position [472, 0]
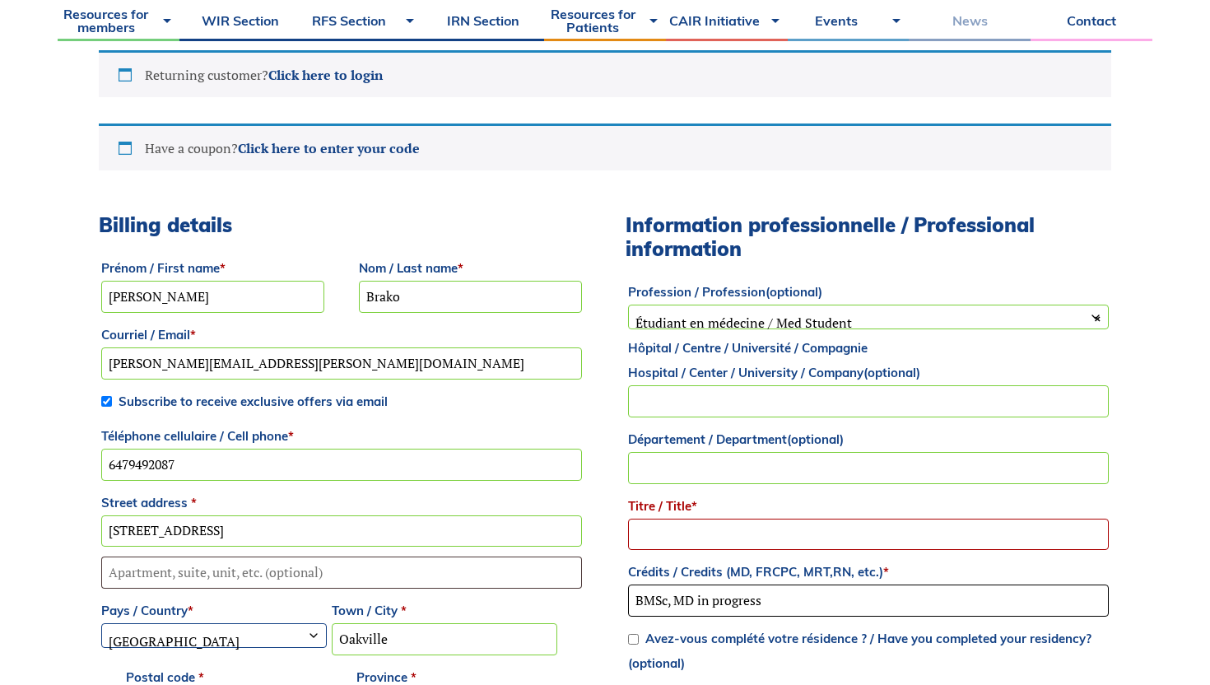
type input "BMSc, MD in progress"
click at [817, 547] on input "Titre / Title *" at bounding box center [868, 535] width 481 height 32
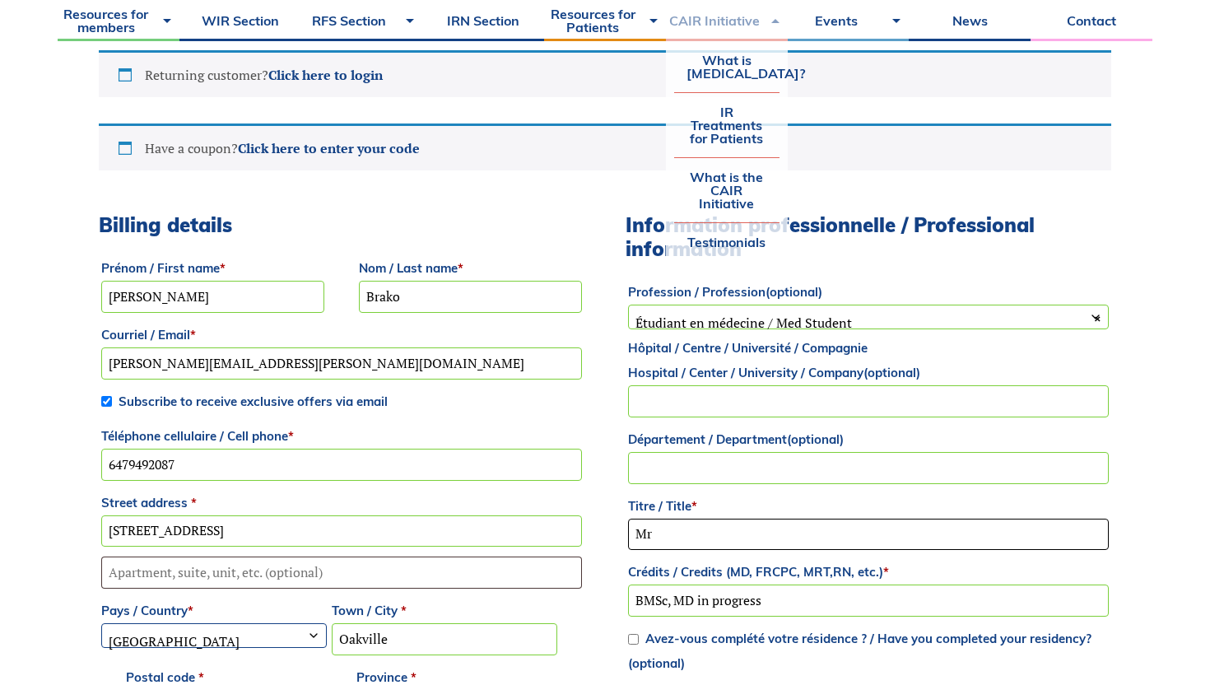
type input "Mr"
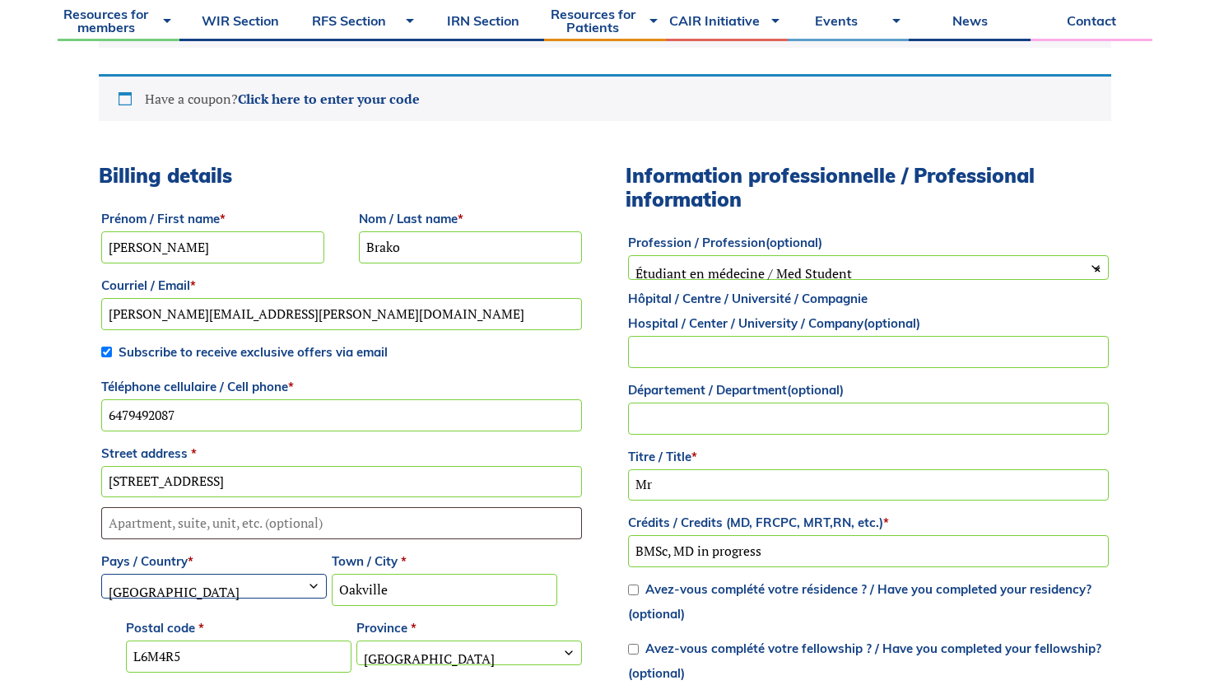
scroll to position [526, 0]
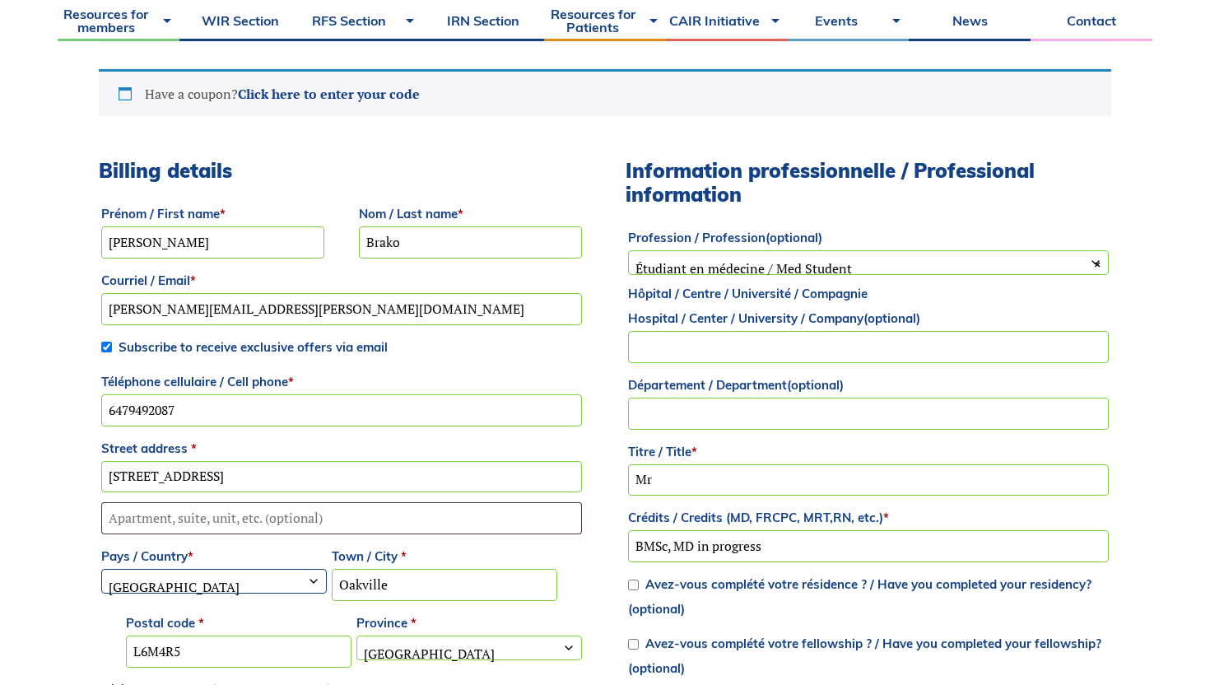
click at [719, 480] on input "Mr" at bounding box center [868, 480] width 481 height 32
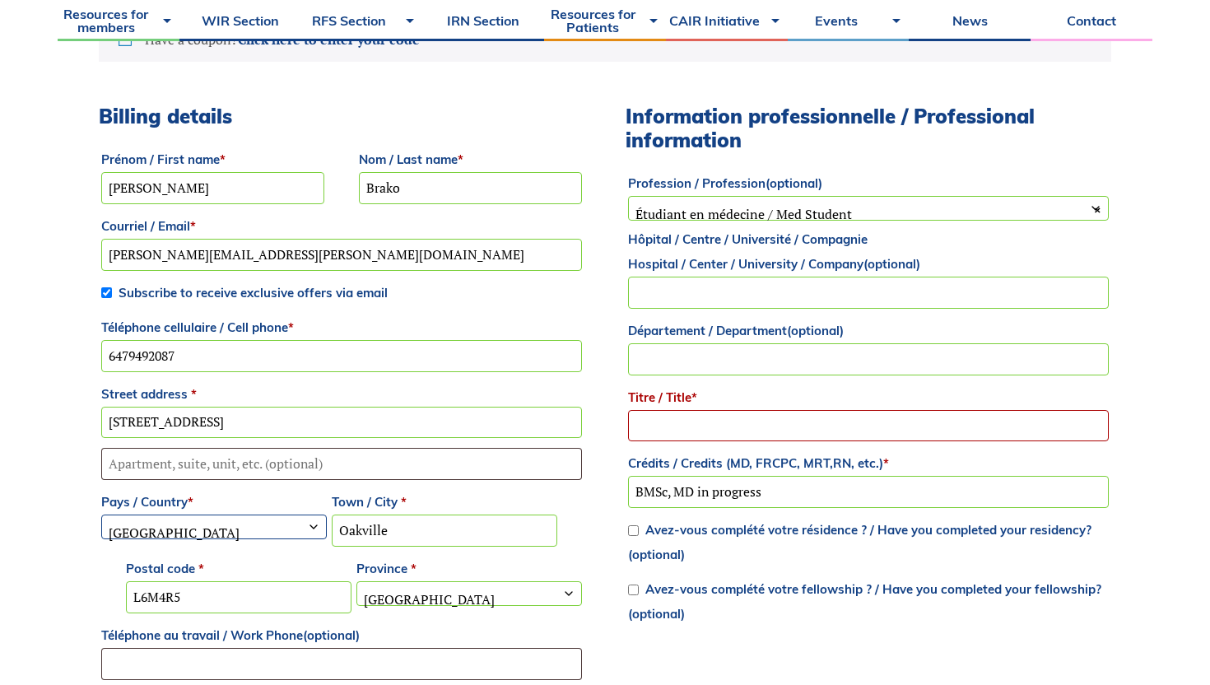
scroll to position [583, 0]
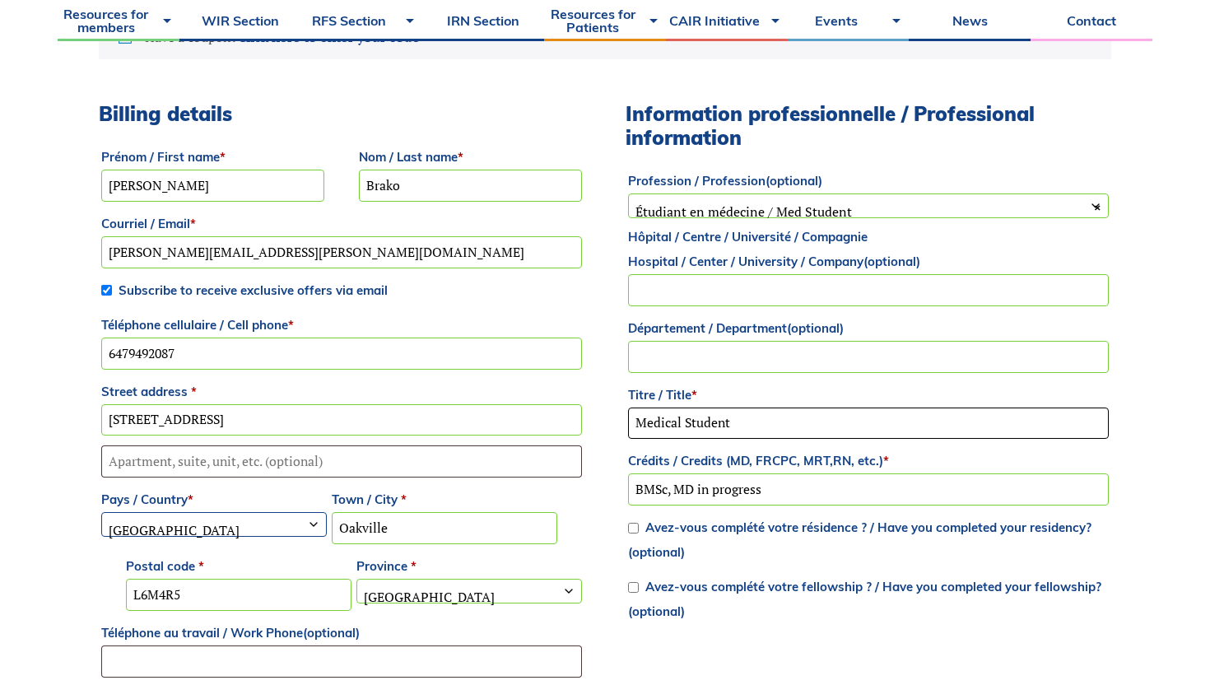
type input "Medical Student"
click at [885, 359] on input "Département / Department (optional)" at bounding box center [868, 357] width 481 height 32
click at [881, 423] on input "Medical Student" at bounding box center [868, 424] width 481 height 32
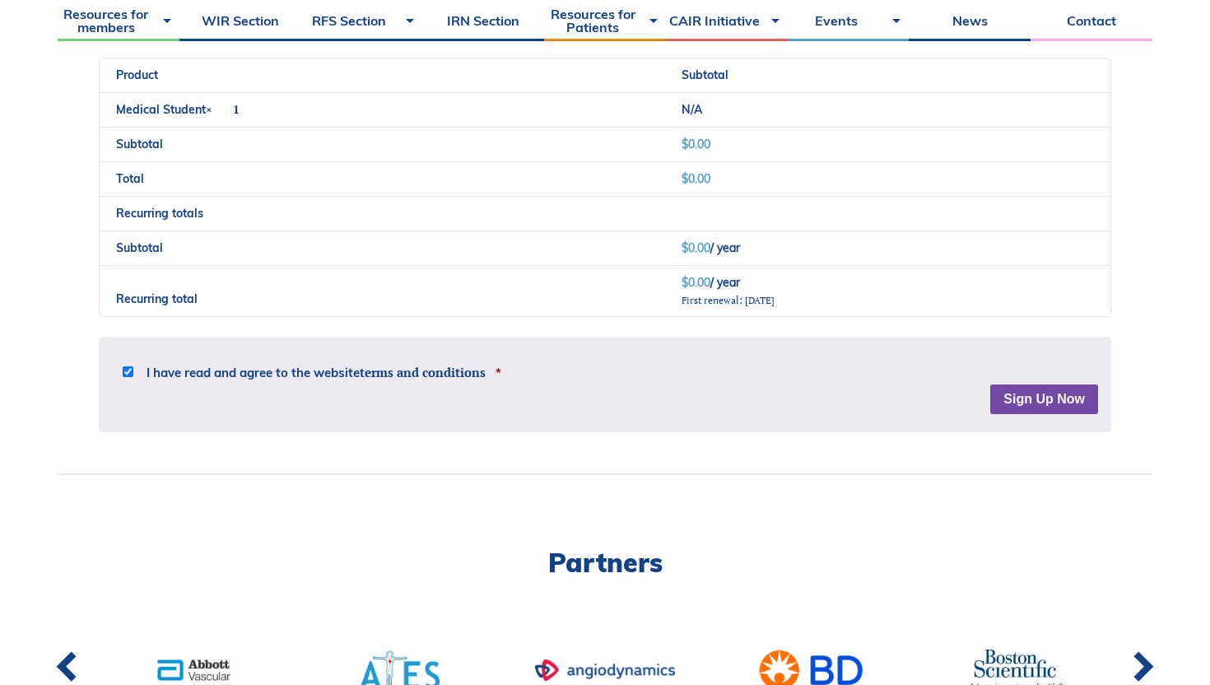
scroll to position [1556, 0]
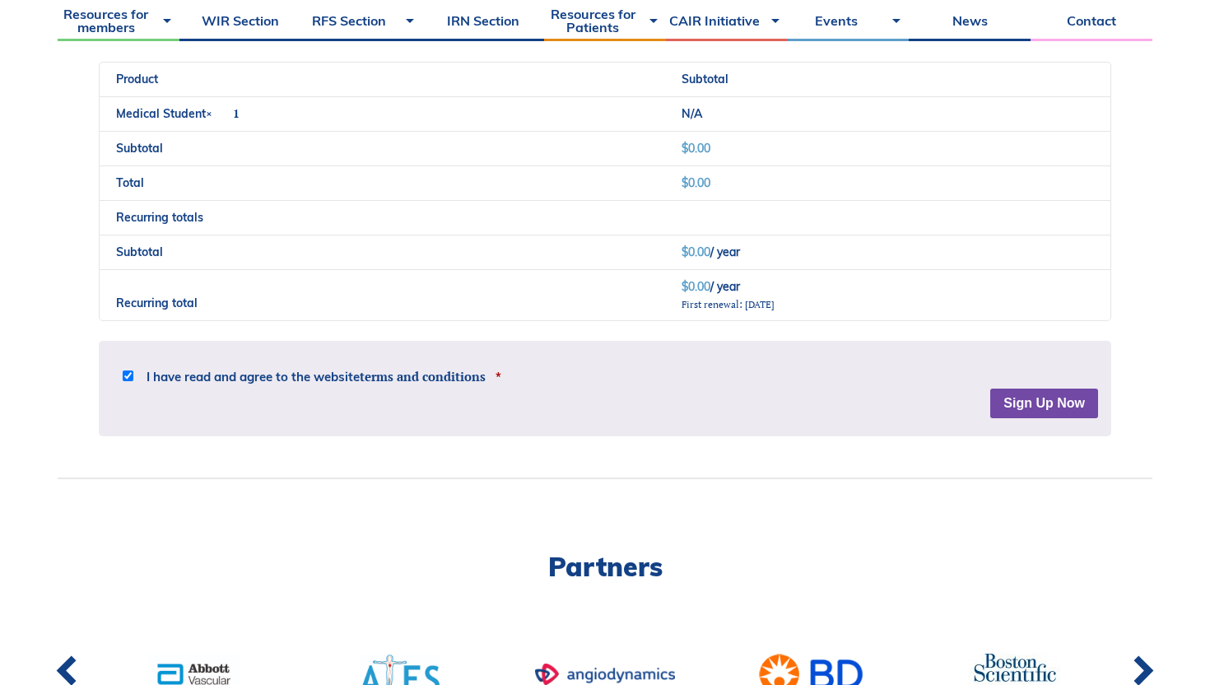
click at [1052, 399] on button "Sign Up Now" at bounding box center [1045, 404] width 108 height 30
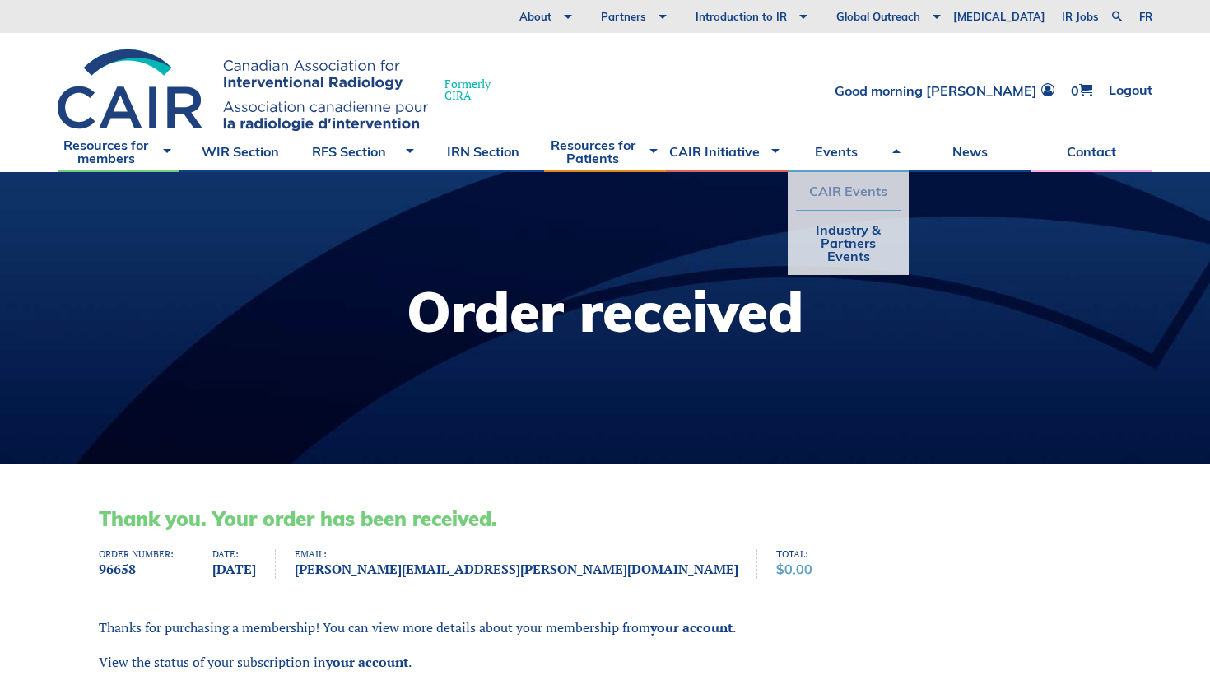
click at [869, 193] on link "CAIR Events" at bounding box center [848, 191] width 105 height 38
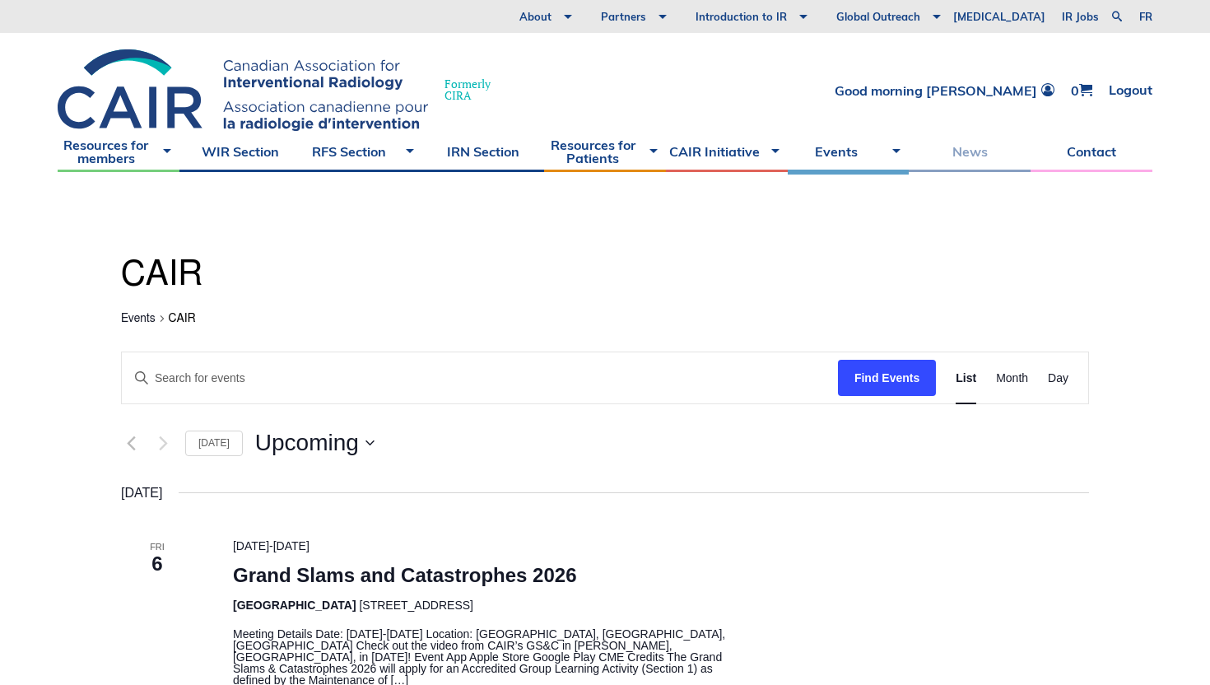
click at [968, 153] on link "News" at bounding box center [970, 151] width 122 height 41
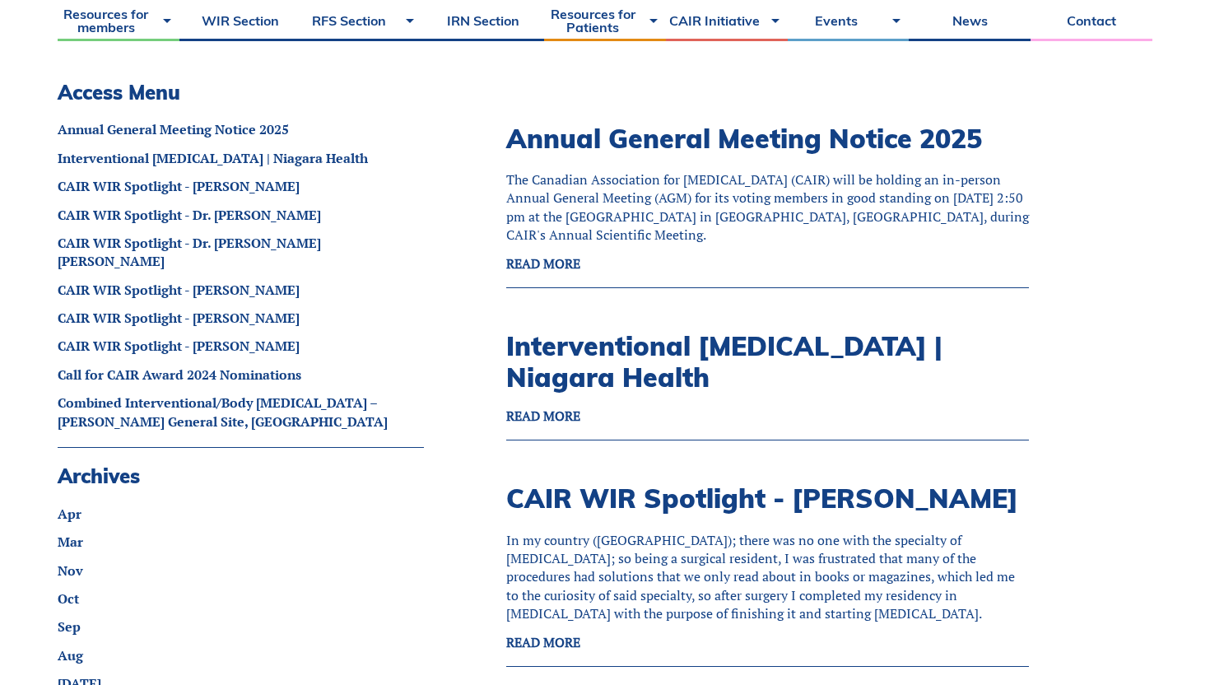
scroll to position [452, 0]
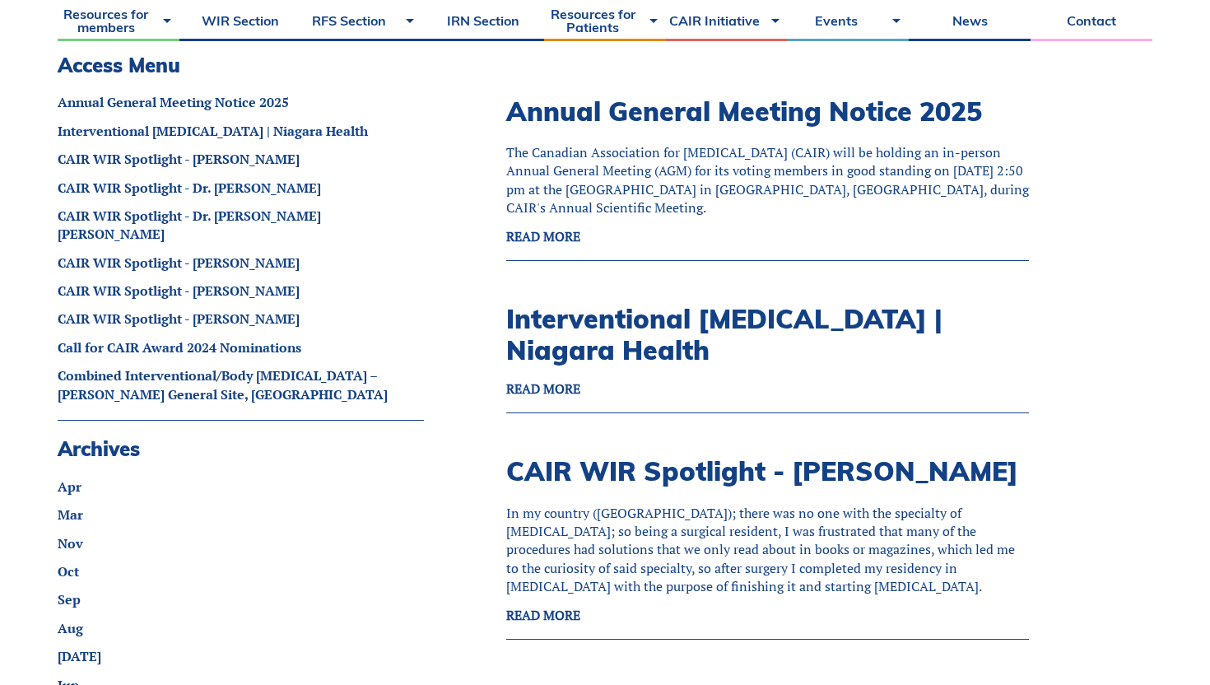
click at [538, 395] on strong "READ MORE" at bounding box center [543, 389] width 74 height 18
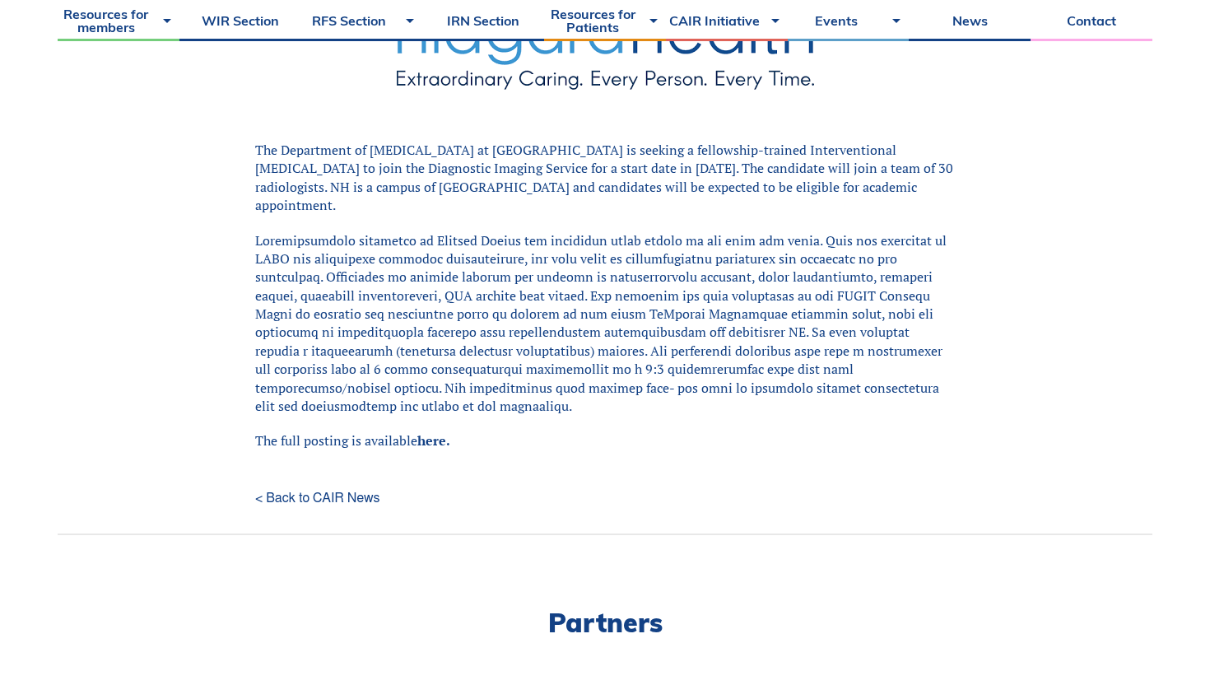
scroll to position [498, 0]
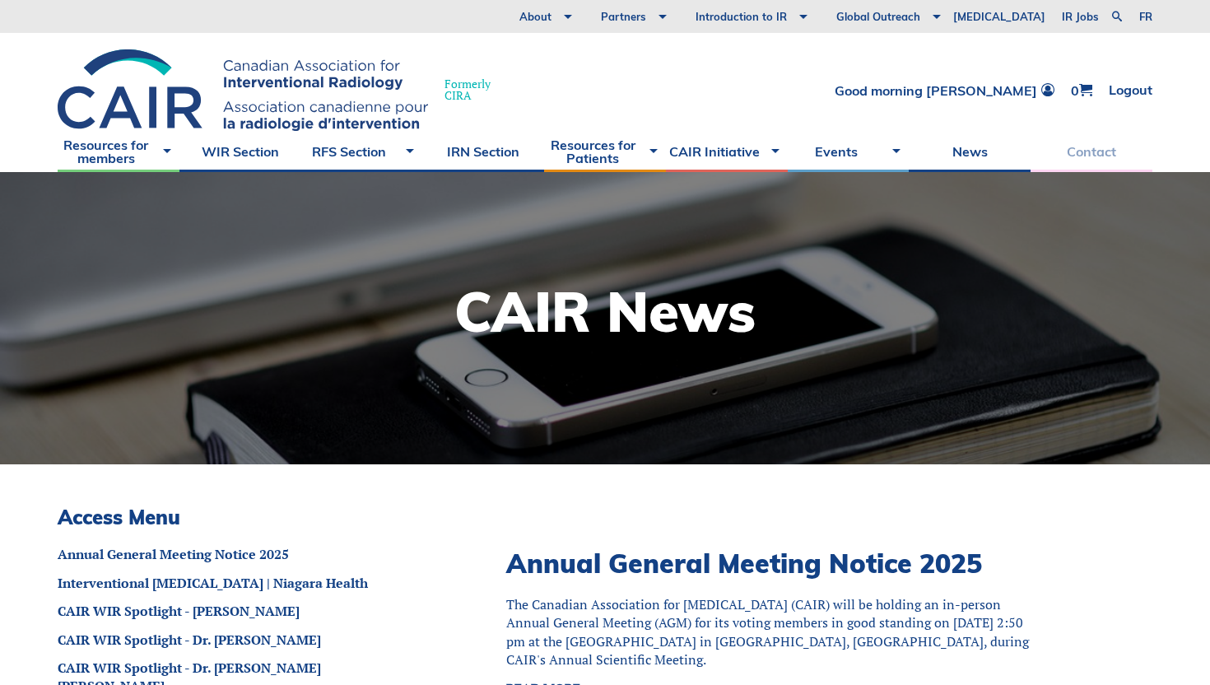
click at [1054, 154] on link "Contact" at bounding box center [1092, 151] width 122 height 41
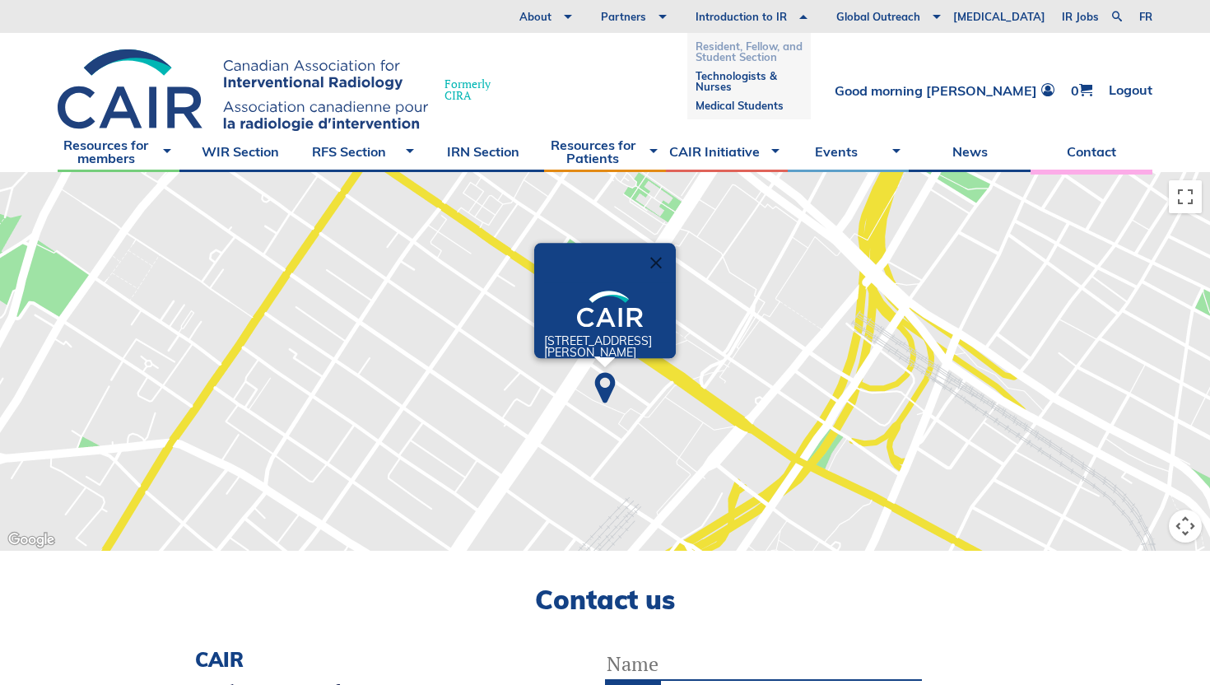
click at [803, 48] on link "Resident, Fellow, and Student Section" at bounding box center [749, 52] width 107 height 30
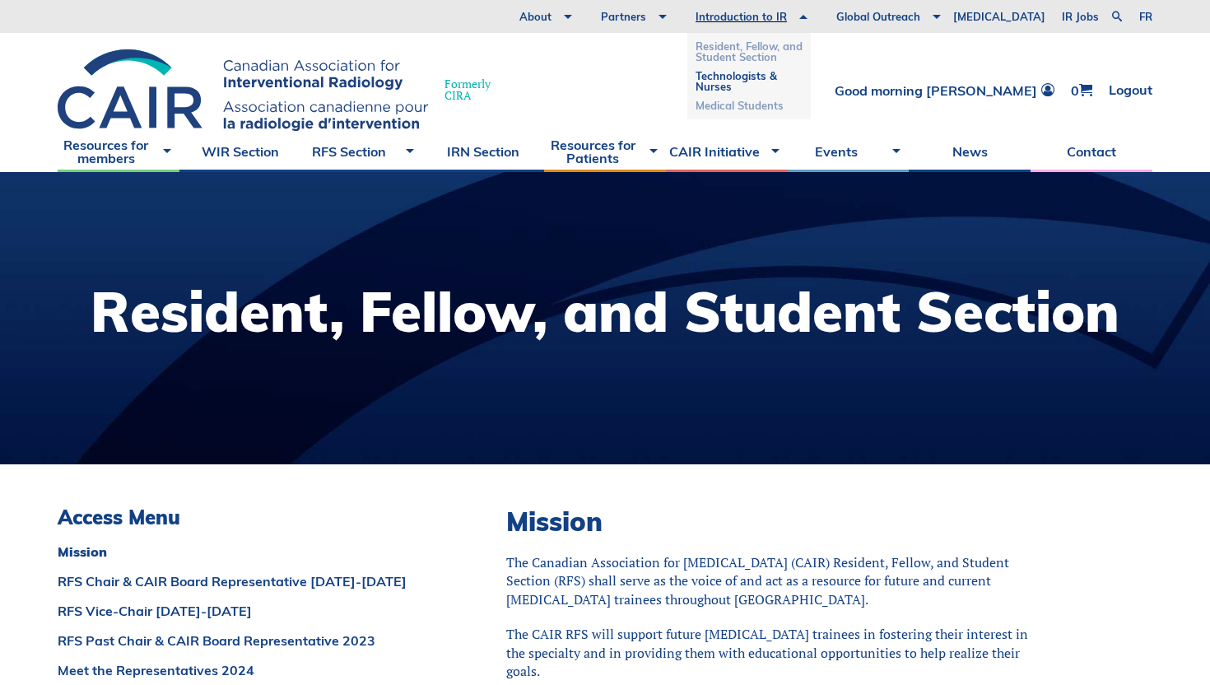
click at [791, 105] on link "Medical Students" at bounding box center [749, 105] width 107 height 19
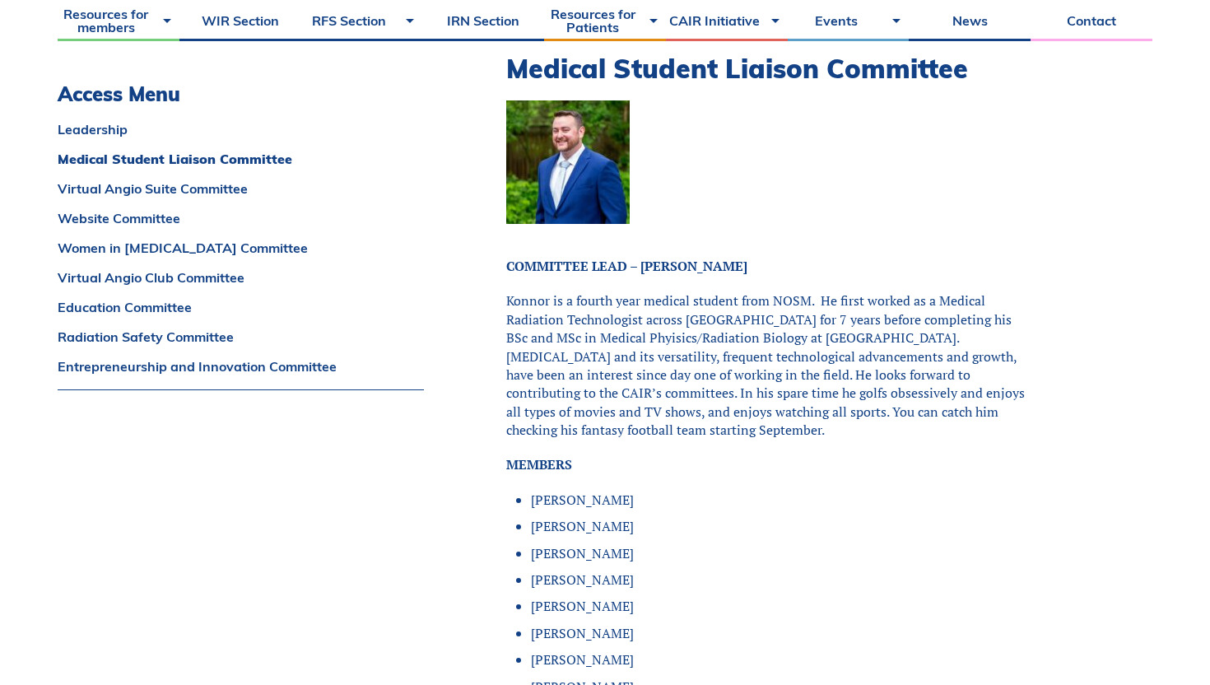
scroll to position [1289, 0]
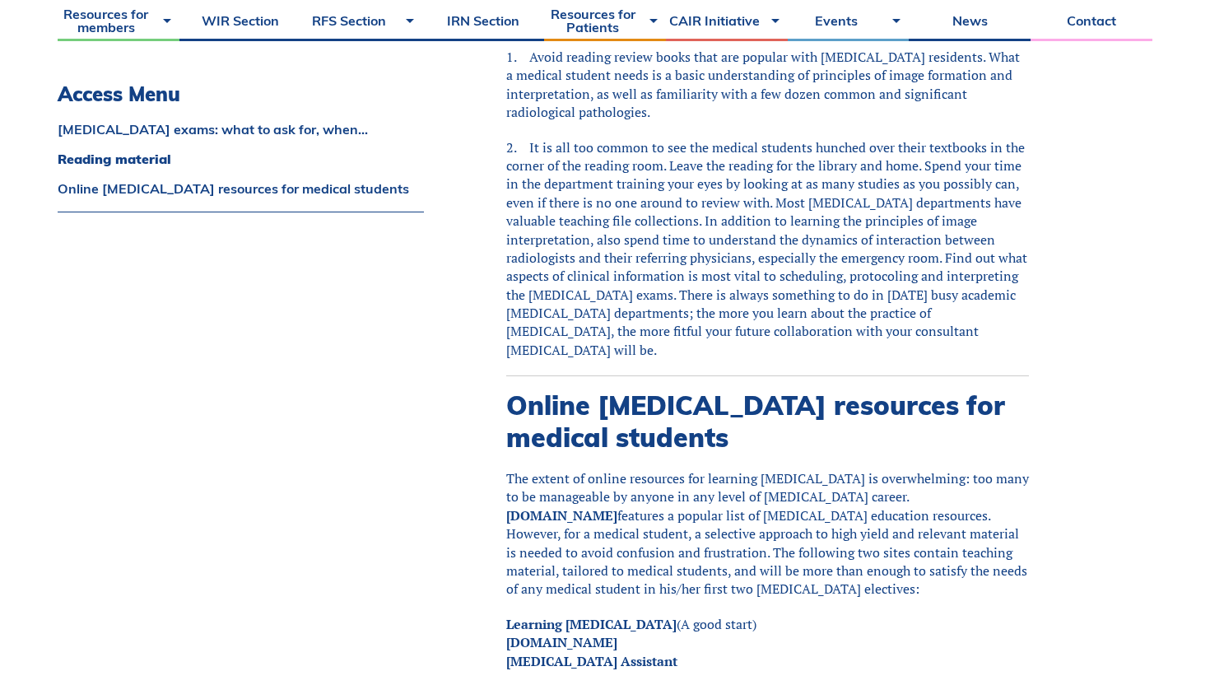
scroll to position [829, 0]
